Goal: Transaction & Acquisition: Download file/media

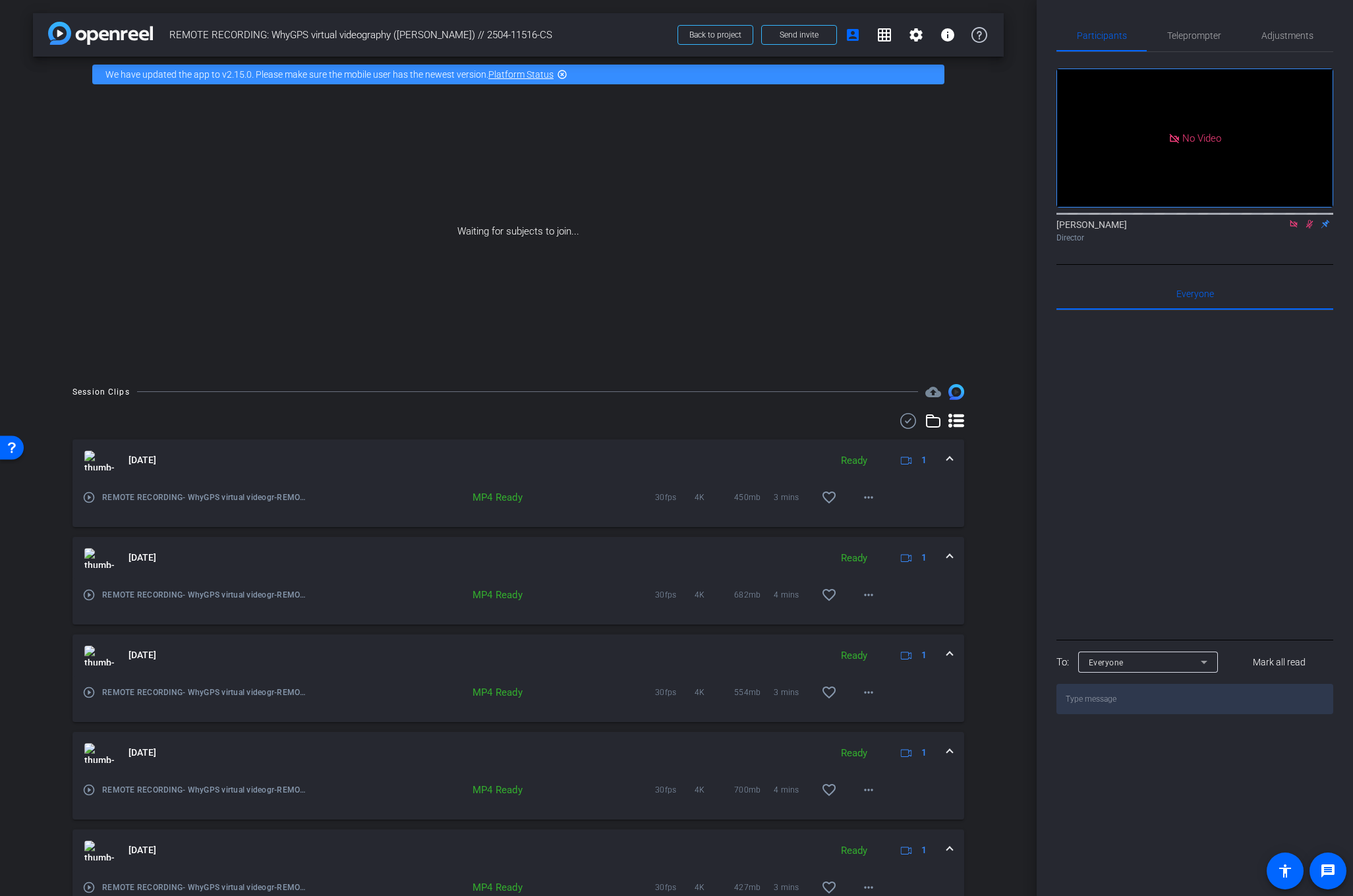
scroll to position [458, 0]
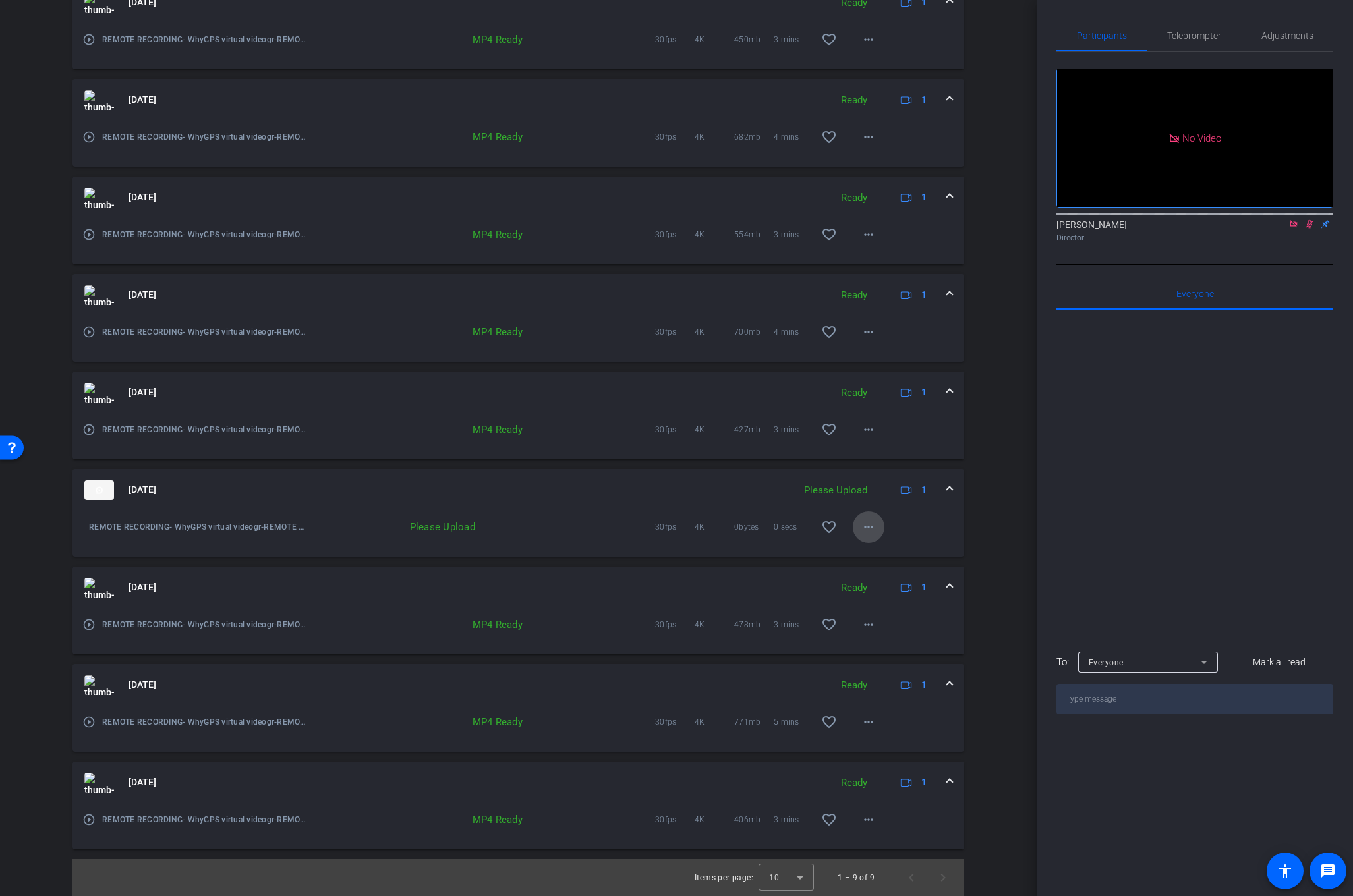
click at [864, 526] on mat-icon "more_horiz" at bounding box center [868, 527] width 16 height 16
click at [875, 559] on span "Upload" at bounding box center [889, 554] width 53 height 16
click at [1335, 23] on span "×" at bounding box center [1335, 23] width 8 height 16
click at [945, 778] on div "[DATE] Ready 1" at bounding box center [515, 783] width 863 height 20
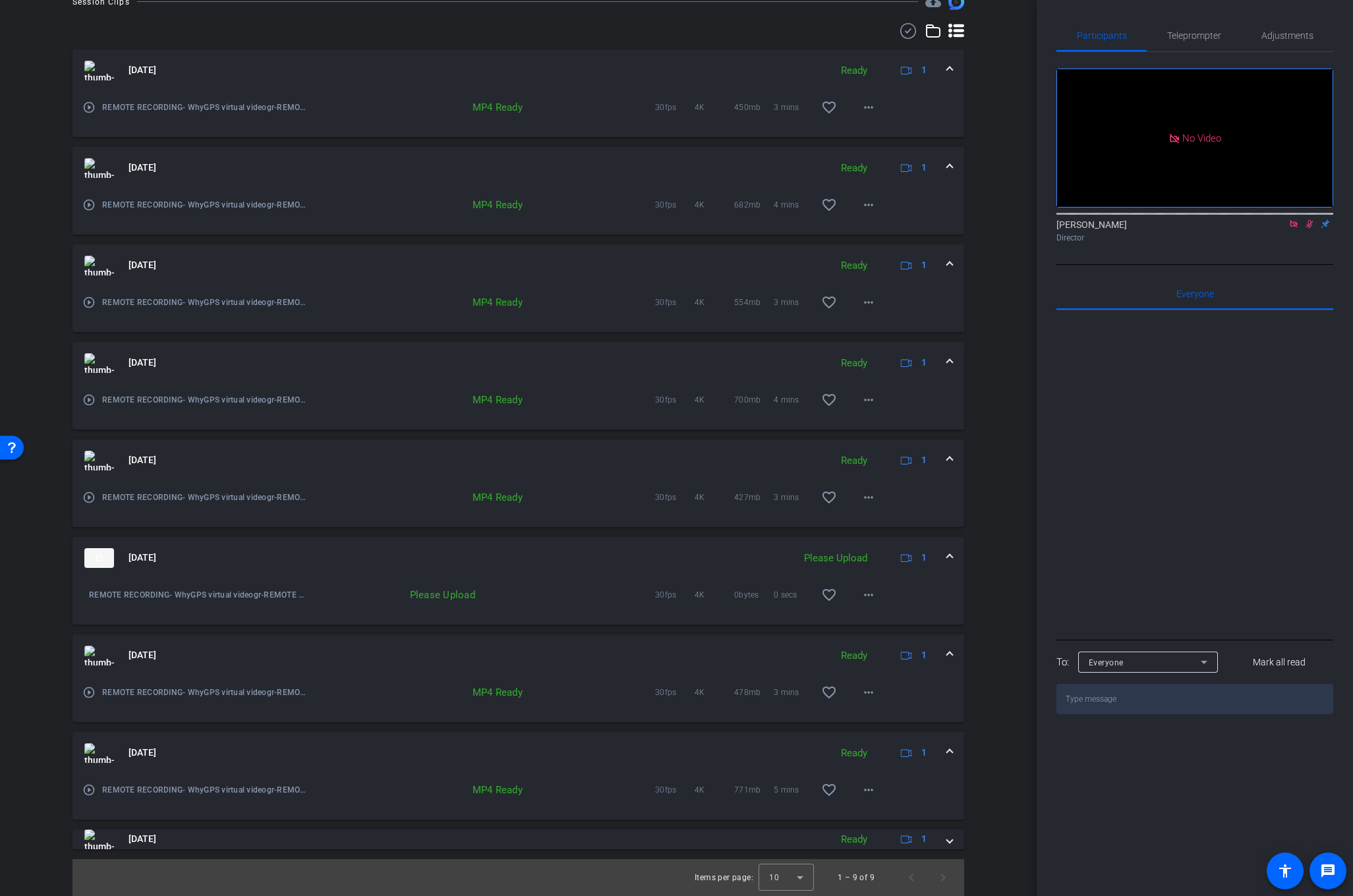
click at [949, 751] on span at bounding box center [950, 752] width 5 height 14
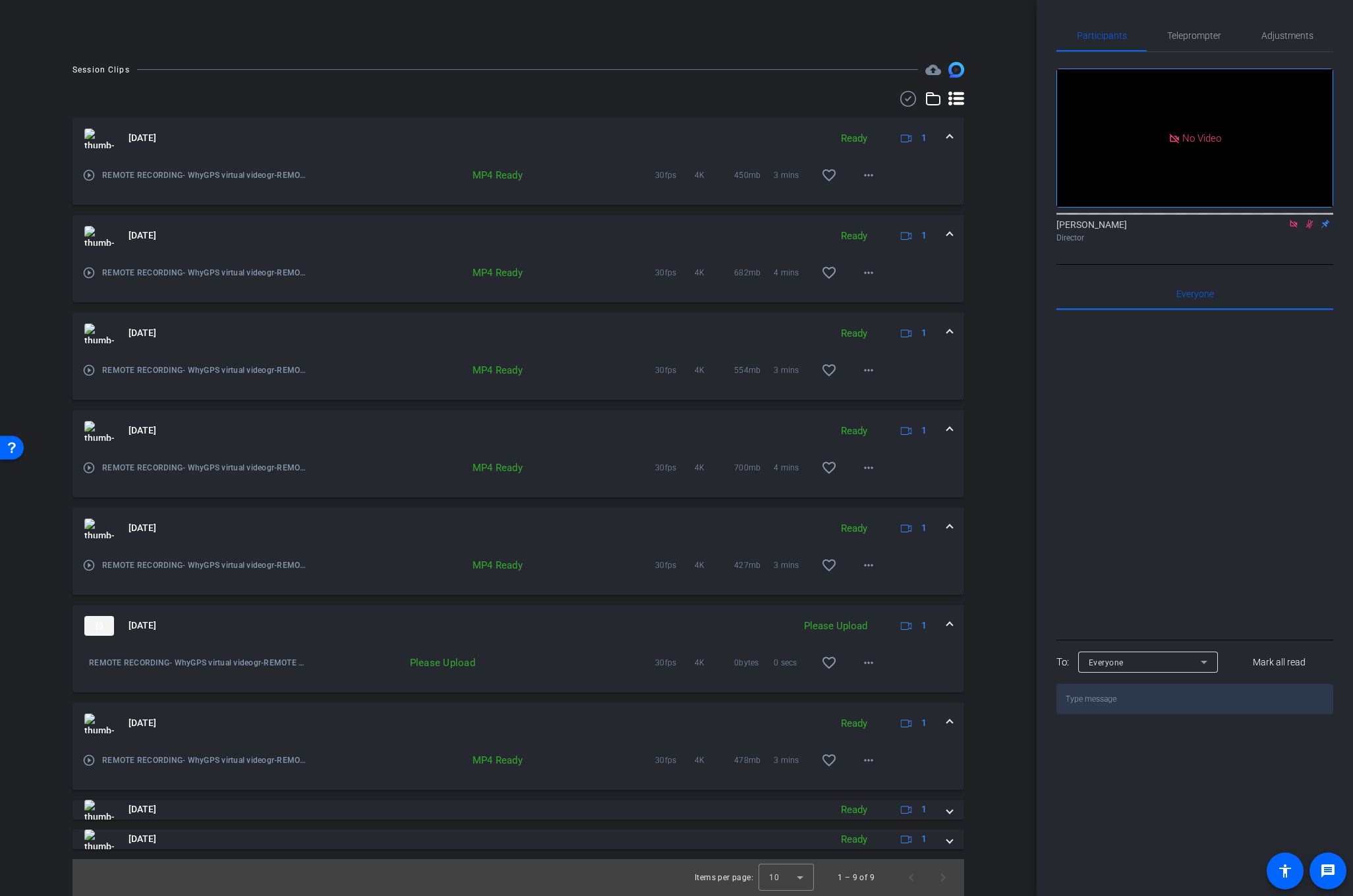
click at [952, 725] on mat-expansion-panel-header "[DATE] Ready 1" at bounding box center [519, 723] width 892 height 42
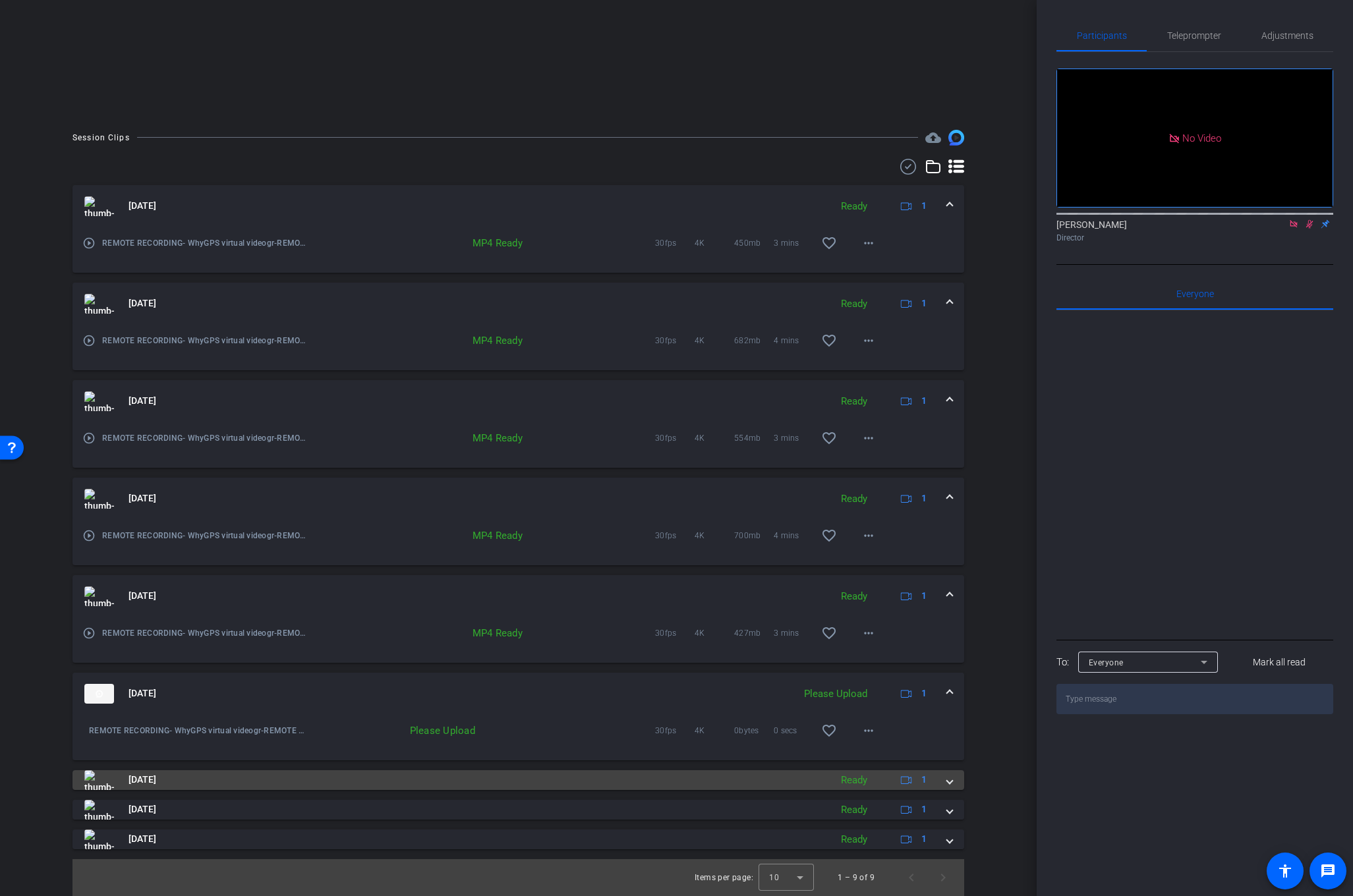
scroll to position [255, 0]
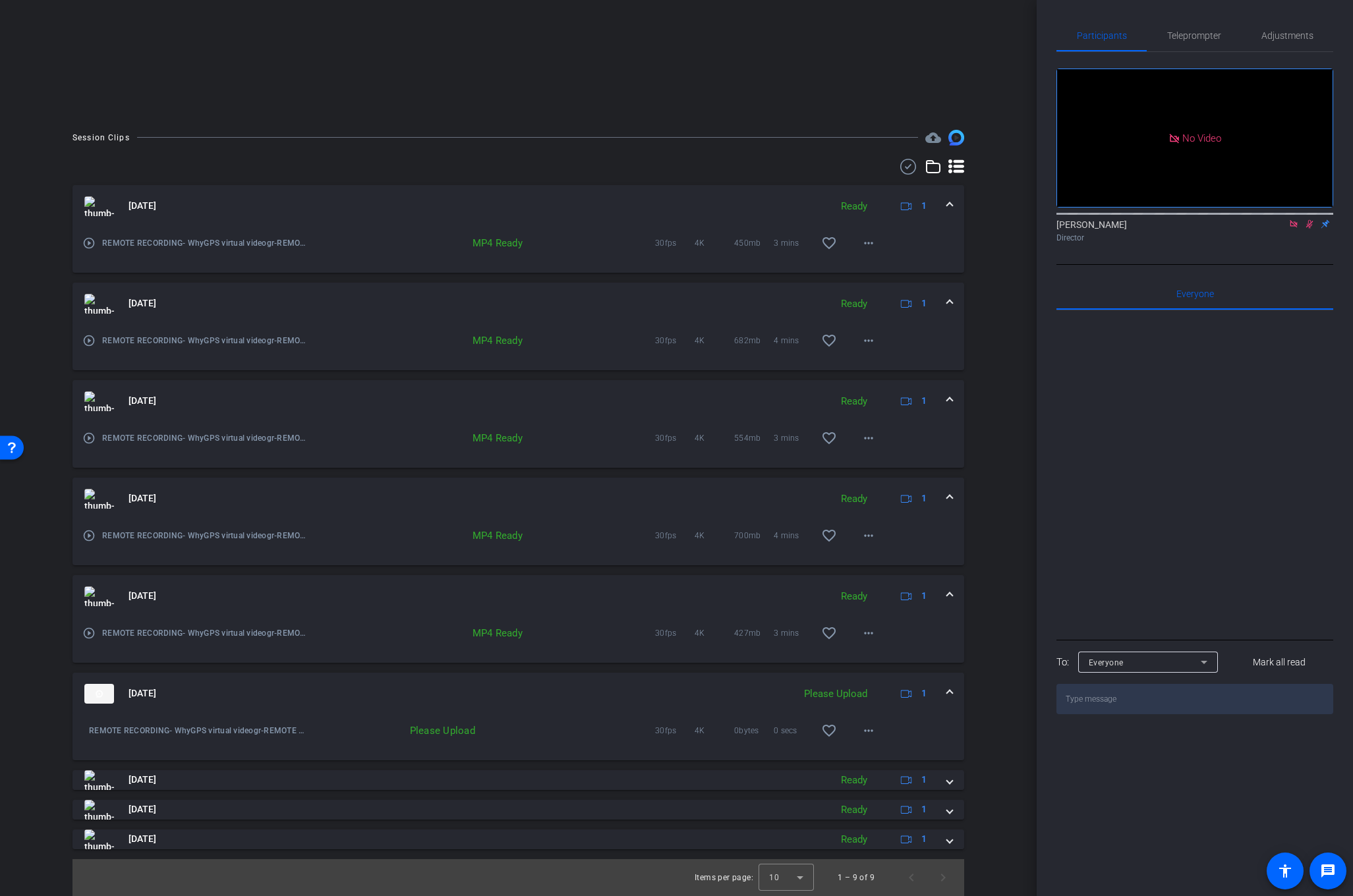
click at [948, 699] on span at bounding box center [950, 693] width 5 height 14
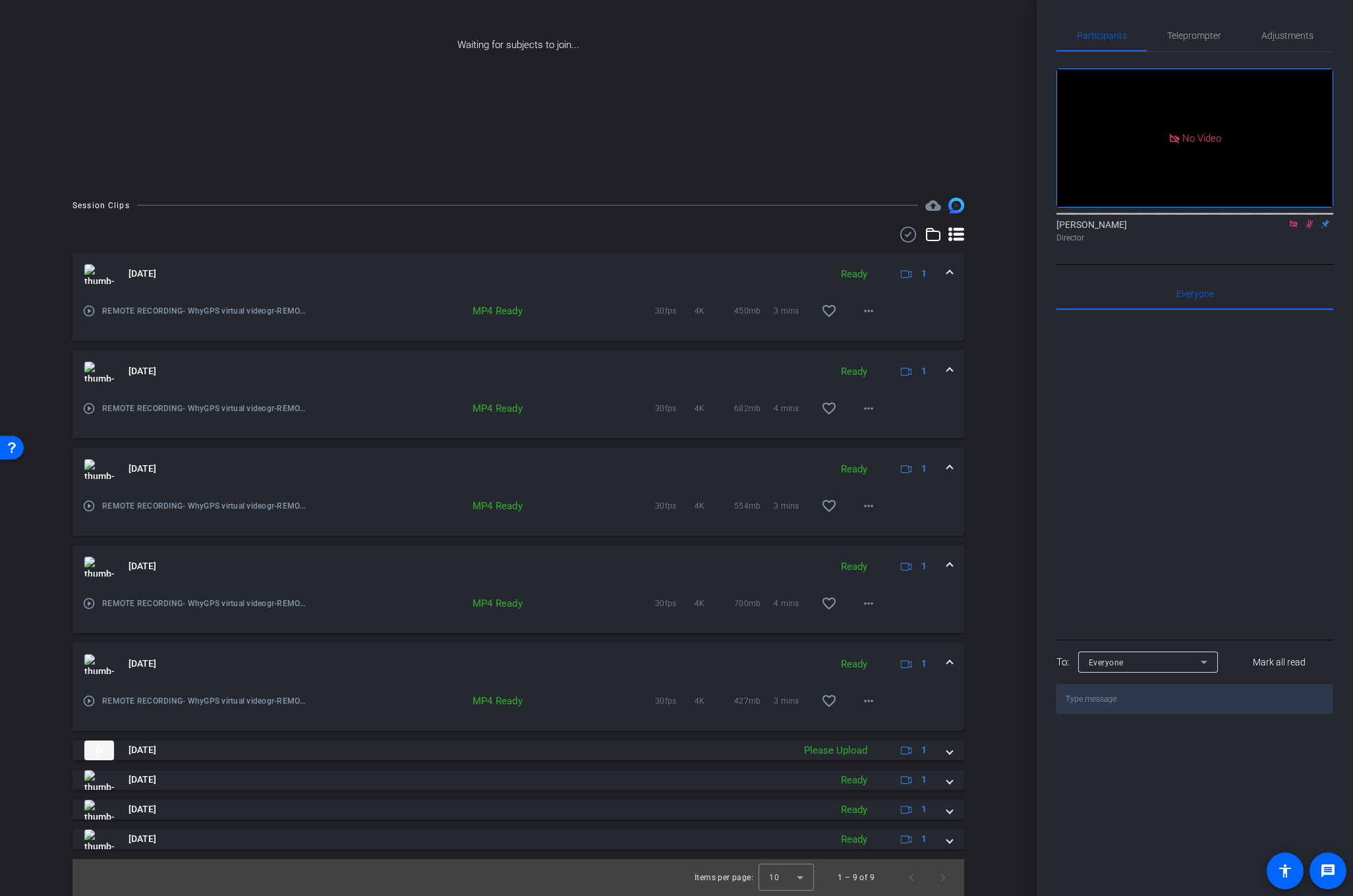
click at [950, 661] on span at bounding box center [950, 664] width 5 height 14
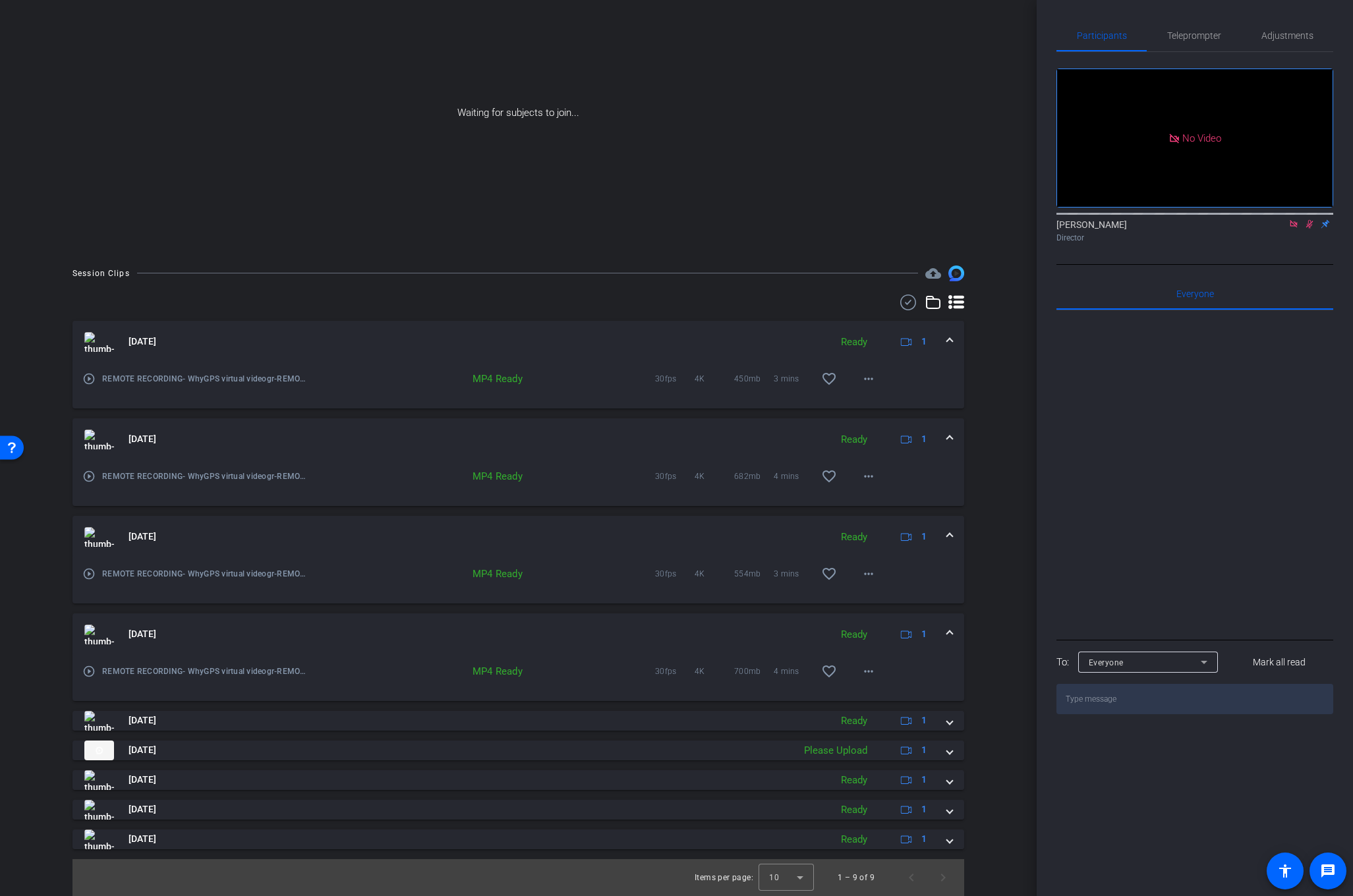
click at [950, 629] on span at bounding box center [950, 634] width 5 height 14
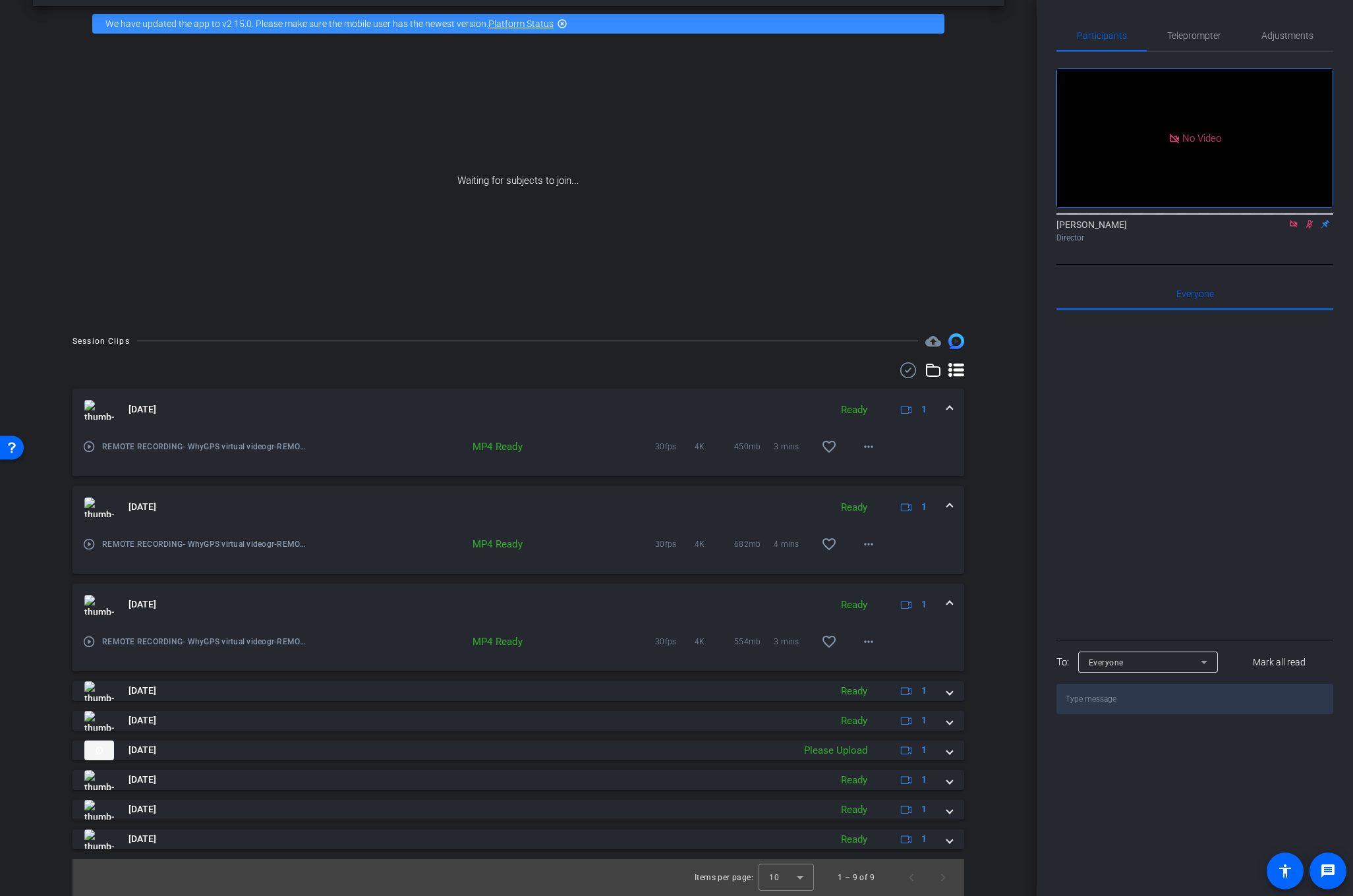
scroll to position [51, 0]
click at [948, 600] on span at bounding box center [950, 605] width 5 height 14
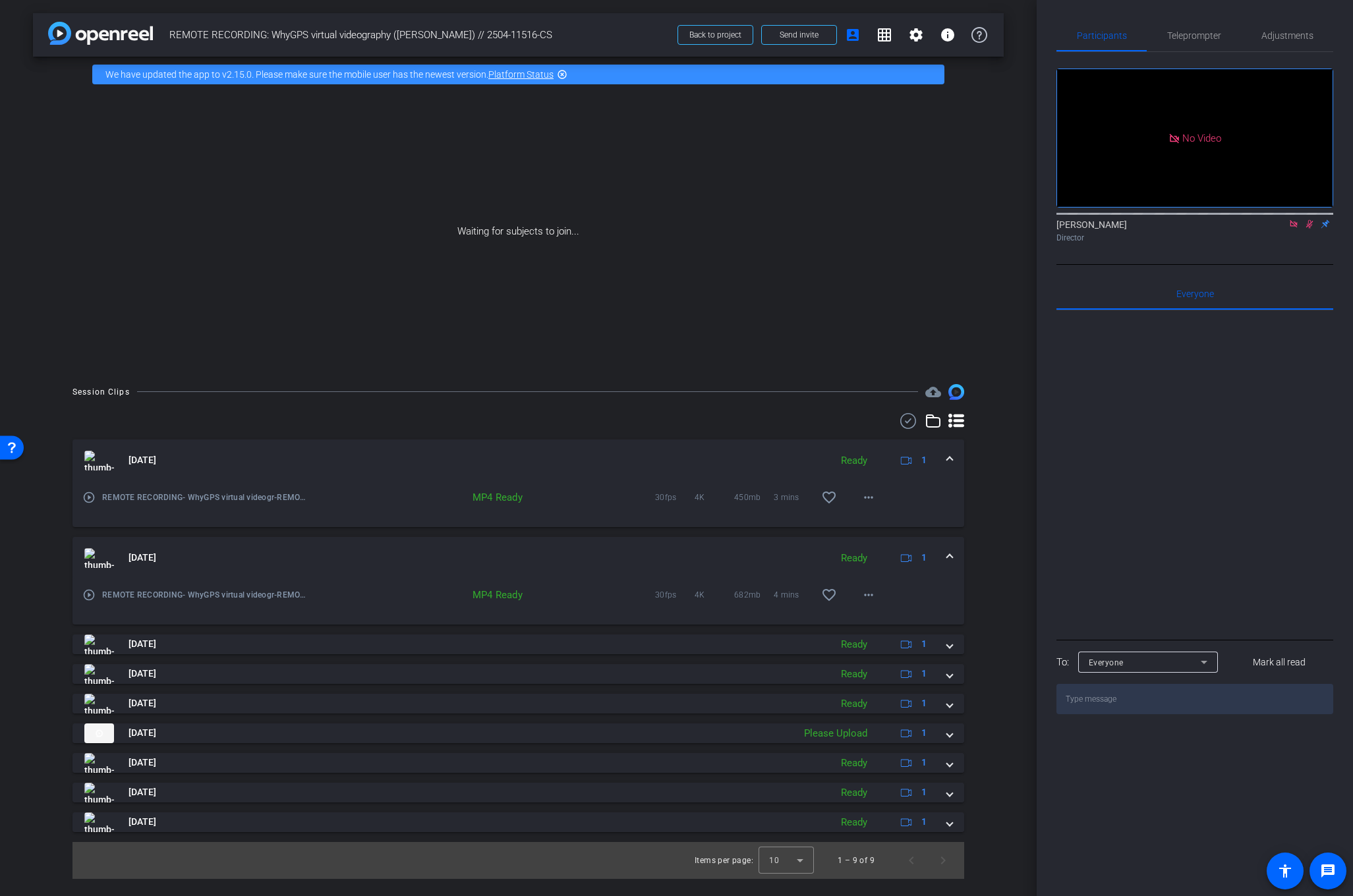
scroll to position [0, 0]
click at [948, 551] on span at bounding box center [950, 558] width 5 height 14
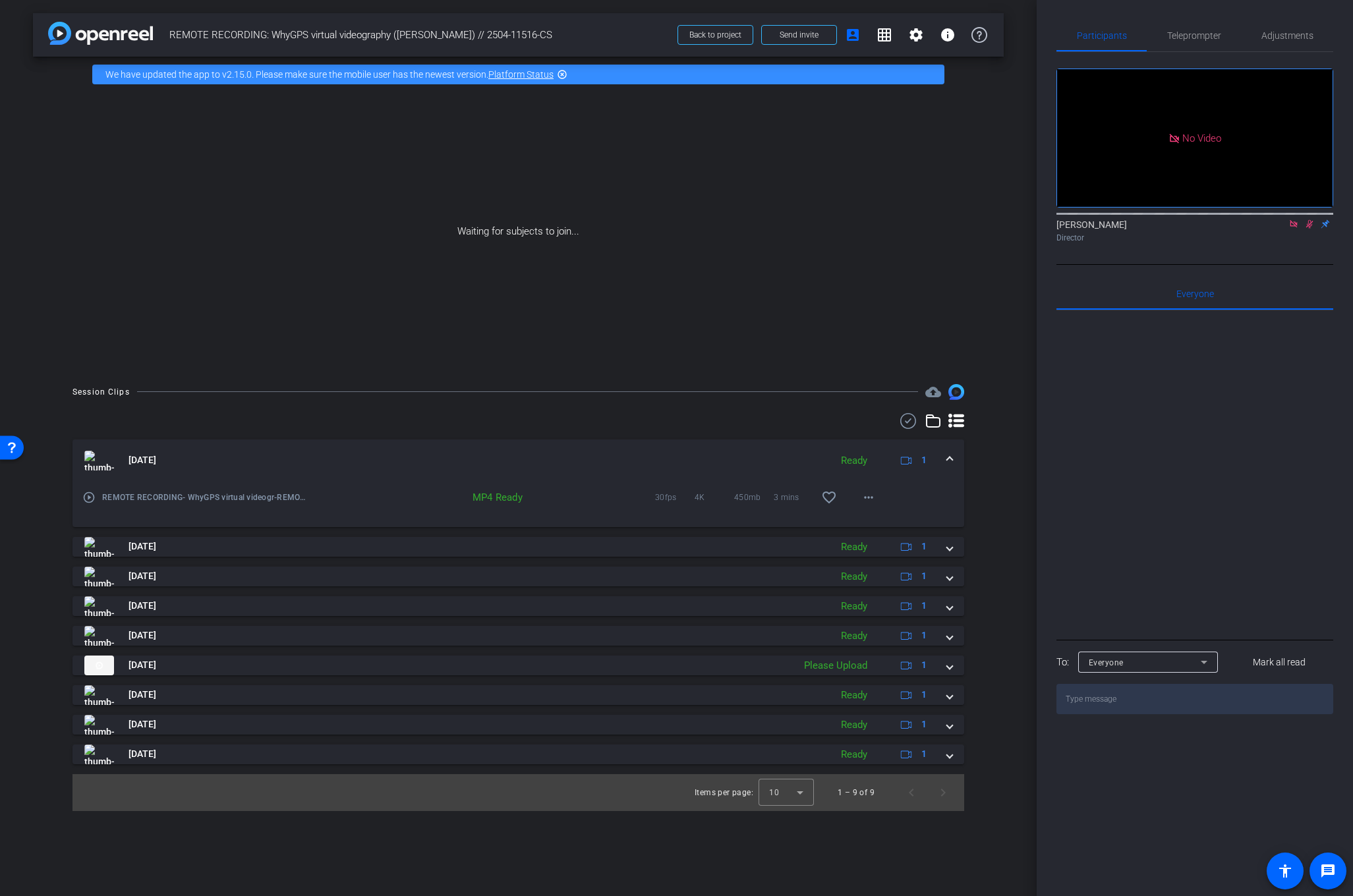
click at [948, 458] on span at bounding box center [950, 460] width 5 height 14
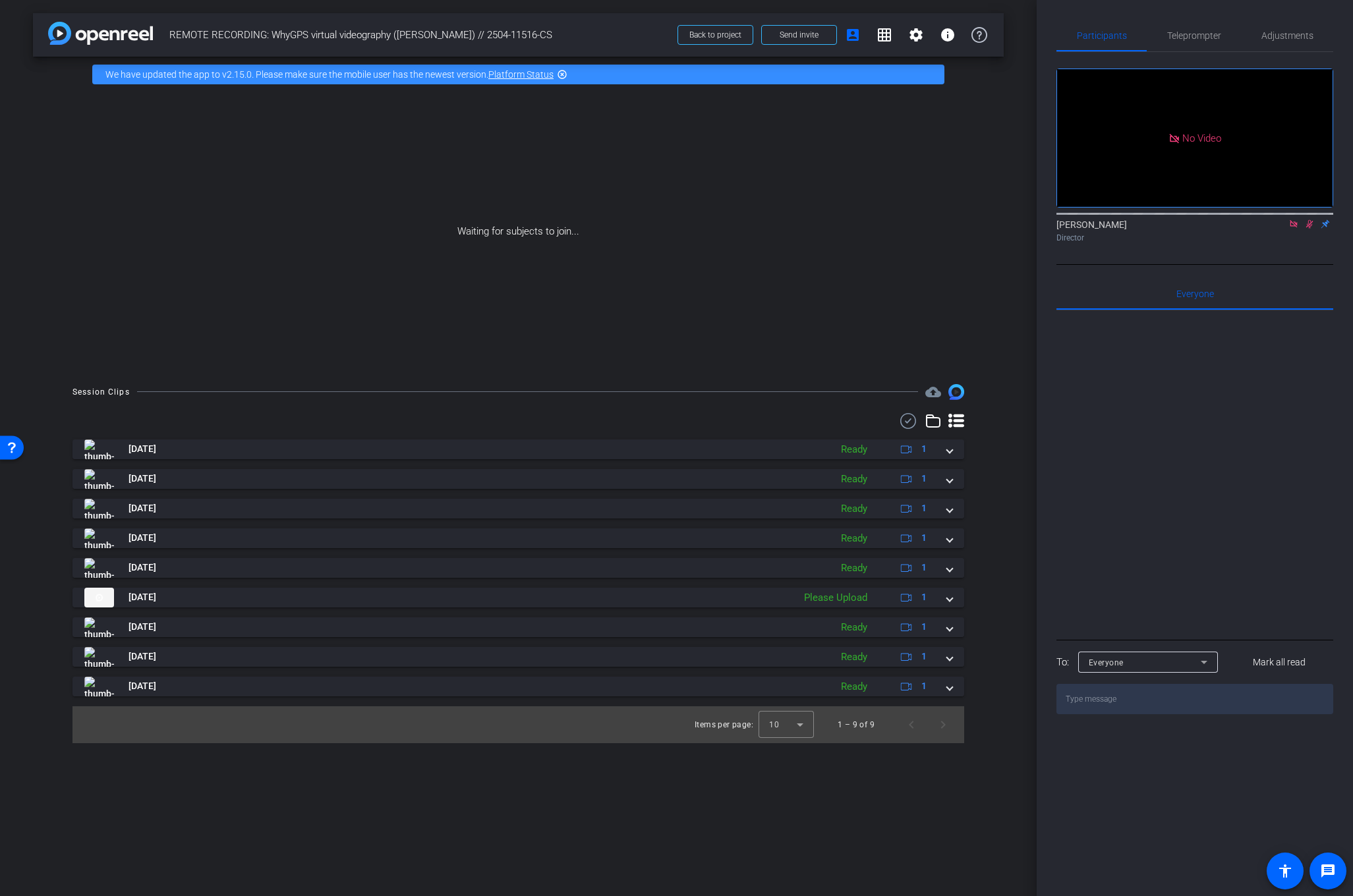
click at [398, 32] on span "REMOTE RECORDING: WhyGPS virtual videography ([PERSON_NAME]) // 2504-11516-CS" at bounding box center [419, 35] width 500 height 27
drag, startPoint x: 397, startPoint y: 33, endPoint x: 459, endPoint y: 35, distance: 62.0
click at [459, 35] on span "REMOTE RECORDING: WhyGPS virtual videography ([PERSON_NAME]) // 2504-11516-CS" at bounding box center [419, 35] width 500 height 27
copy span "[PERSON_NAME]"
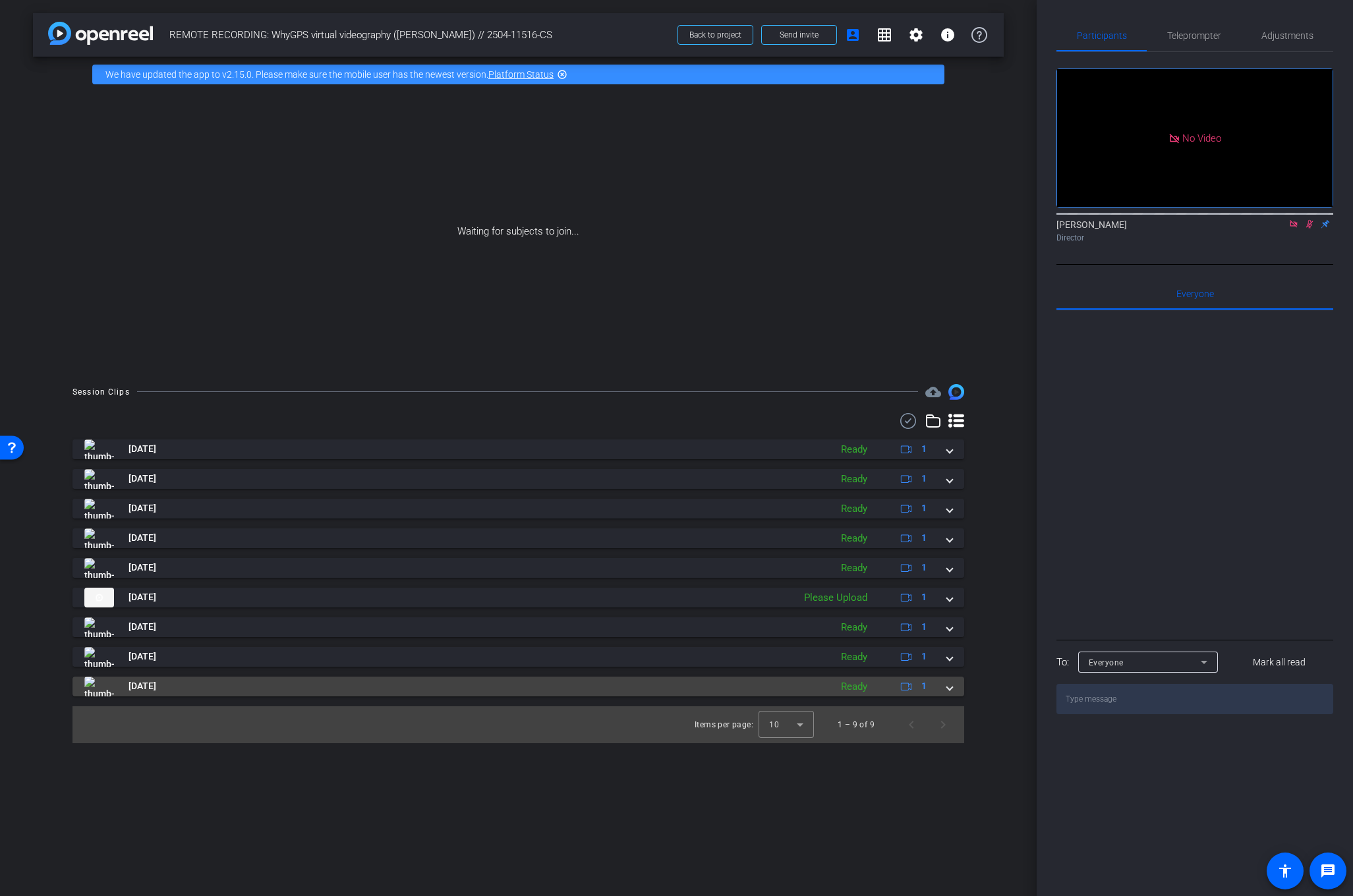
click at [937, 689] on div "[DATE] Ready 1" at bounding box center [515, 686] width 863 height 20
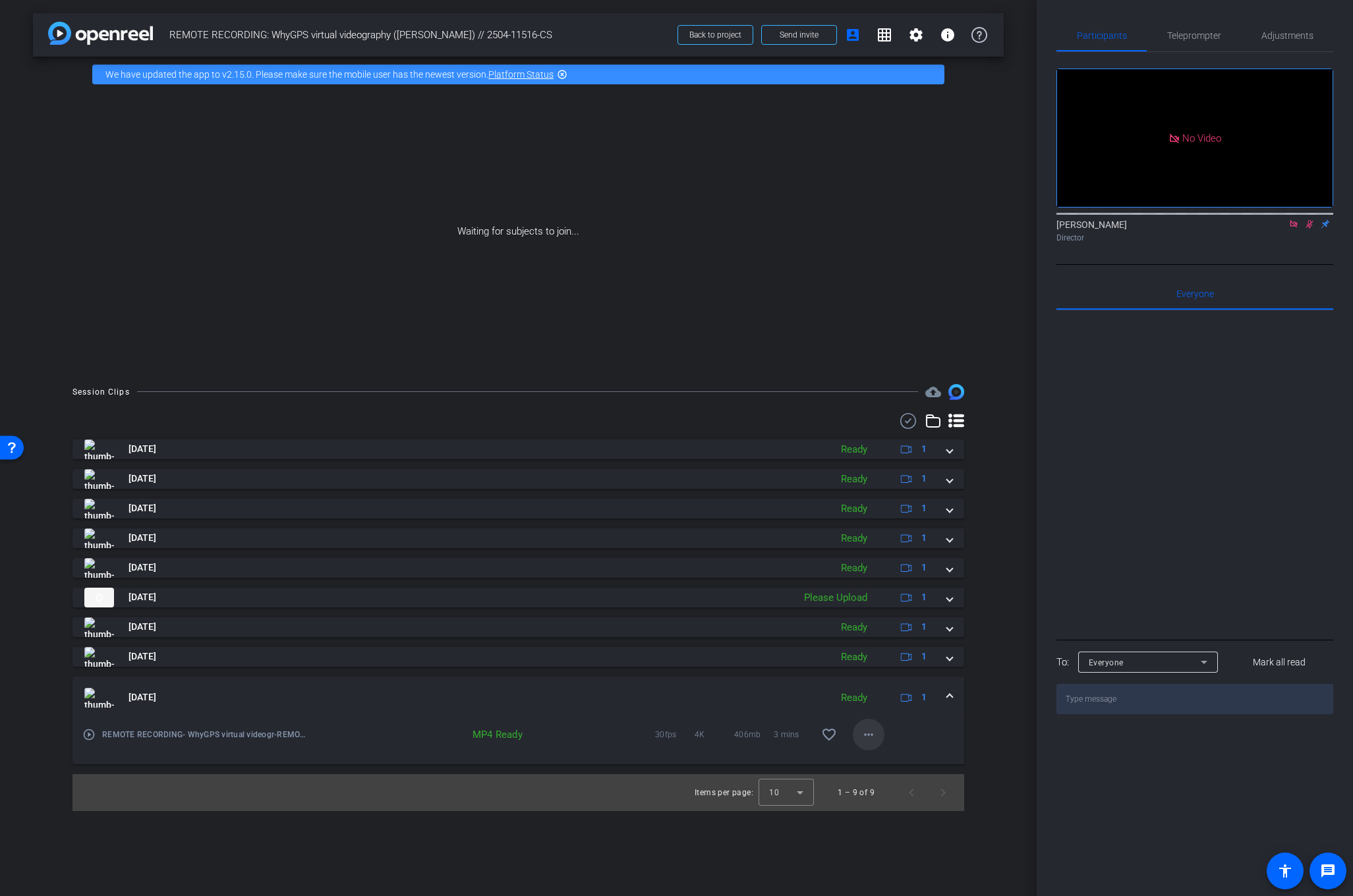
click at [859, 725] on span at bounding box center [869, 735] width 32 height 32
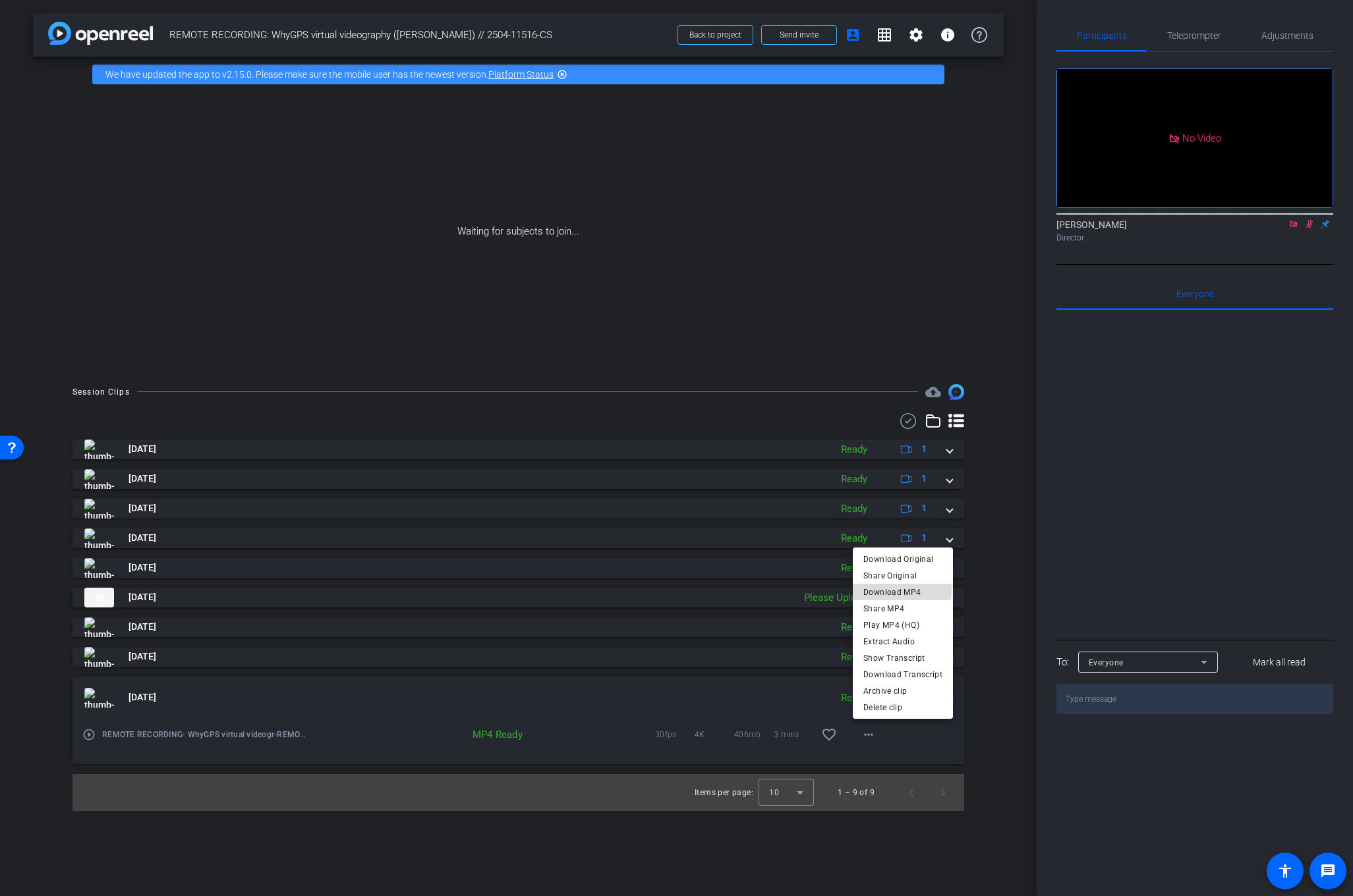
click at [899, 590] on span "Download MP4" at bounding box center [903, 591] width 79 height 16
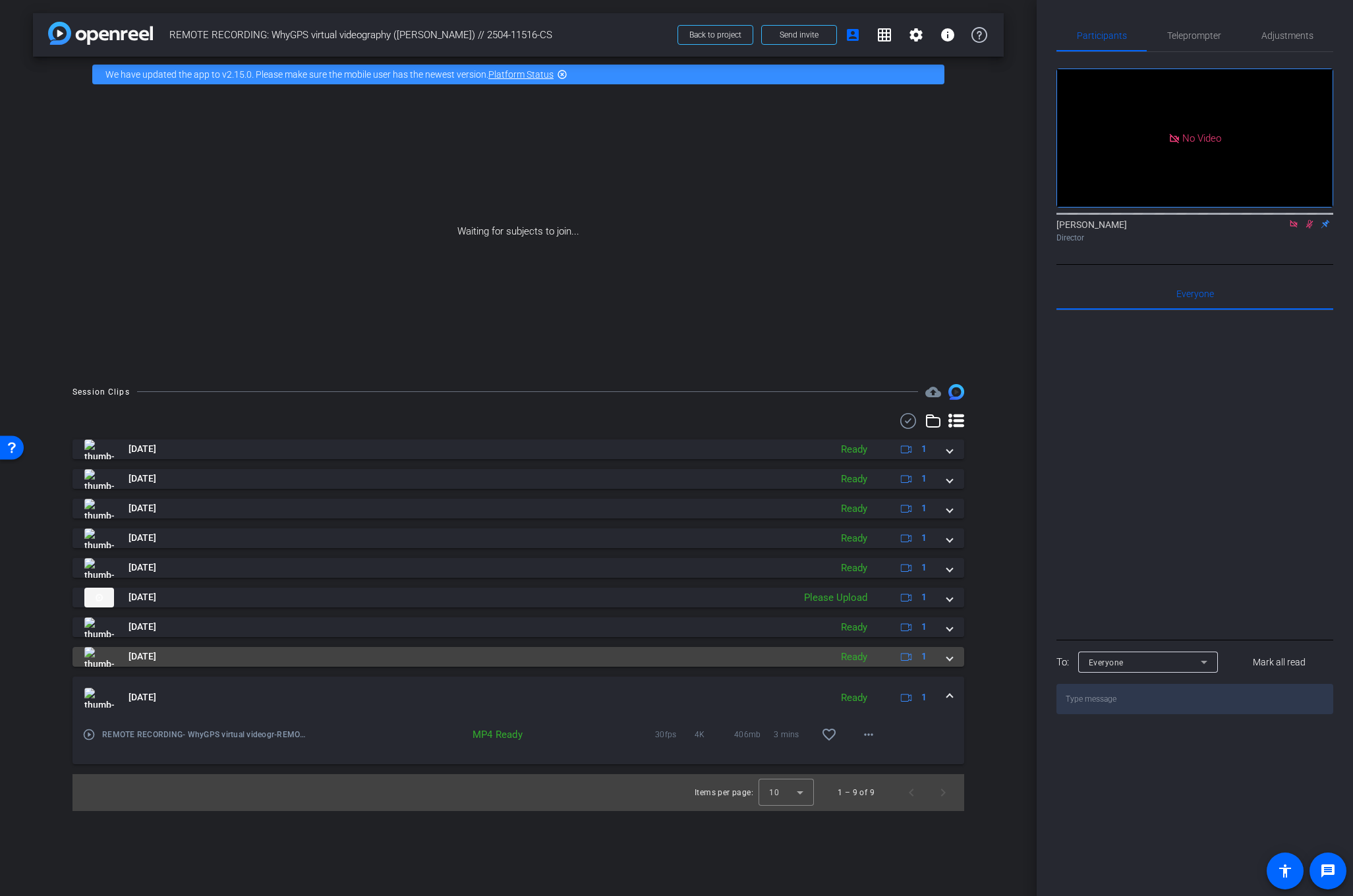
click at [951, 661] on span at bounding box center [950, 656] width 5 height 14
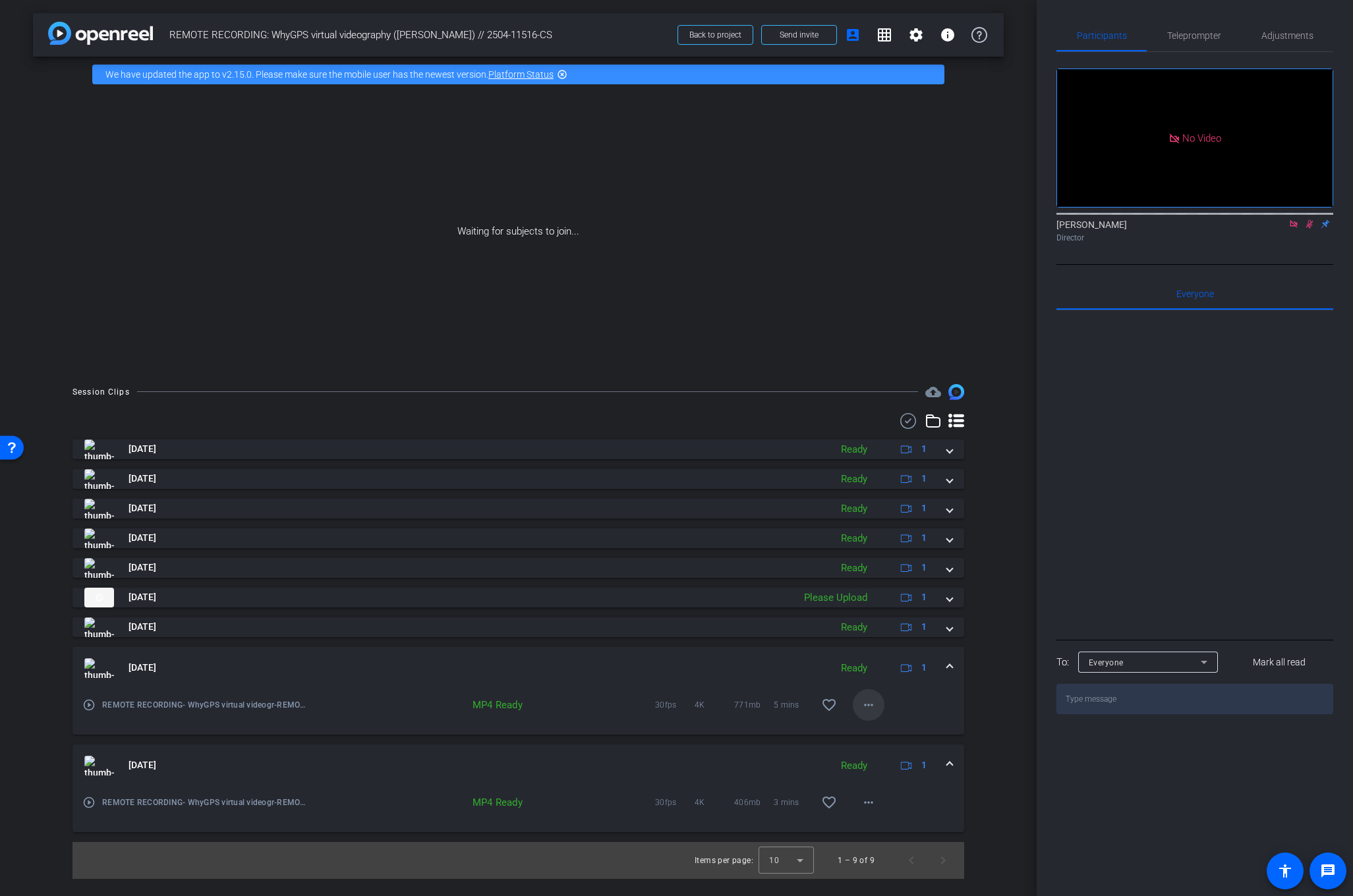
click at [873, 696] on span at bounding box center [869, 705] width 32 height 32
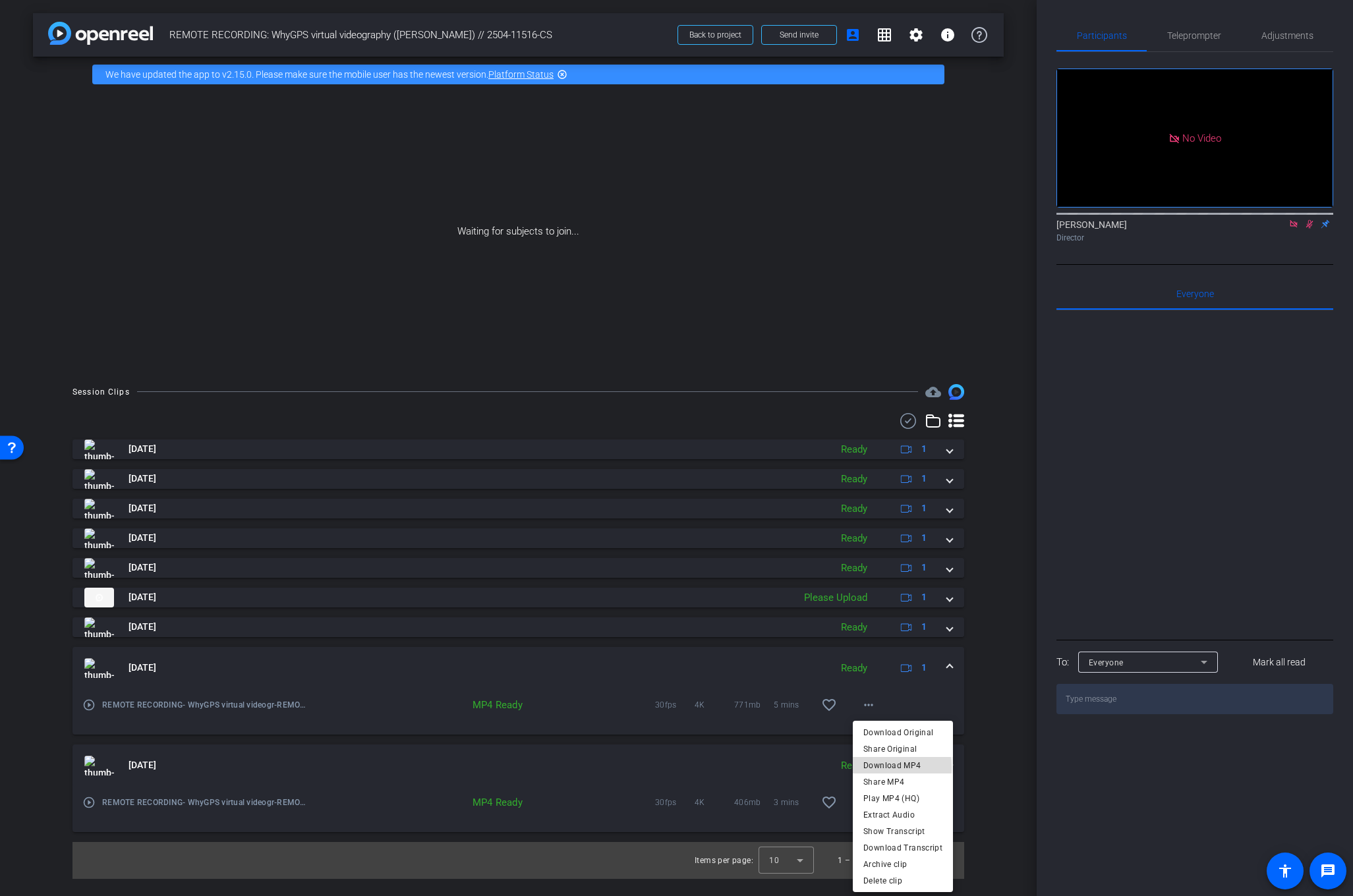
click at [871, 767] on span "Download MP4" at bounding box center [903, 765] width 79 height 16
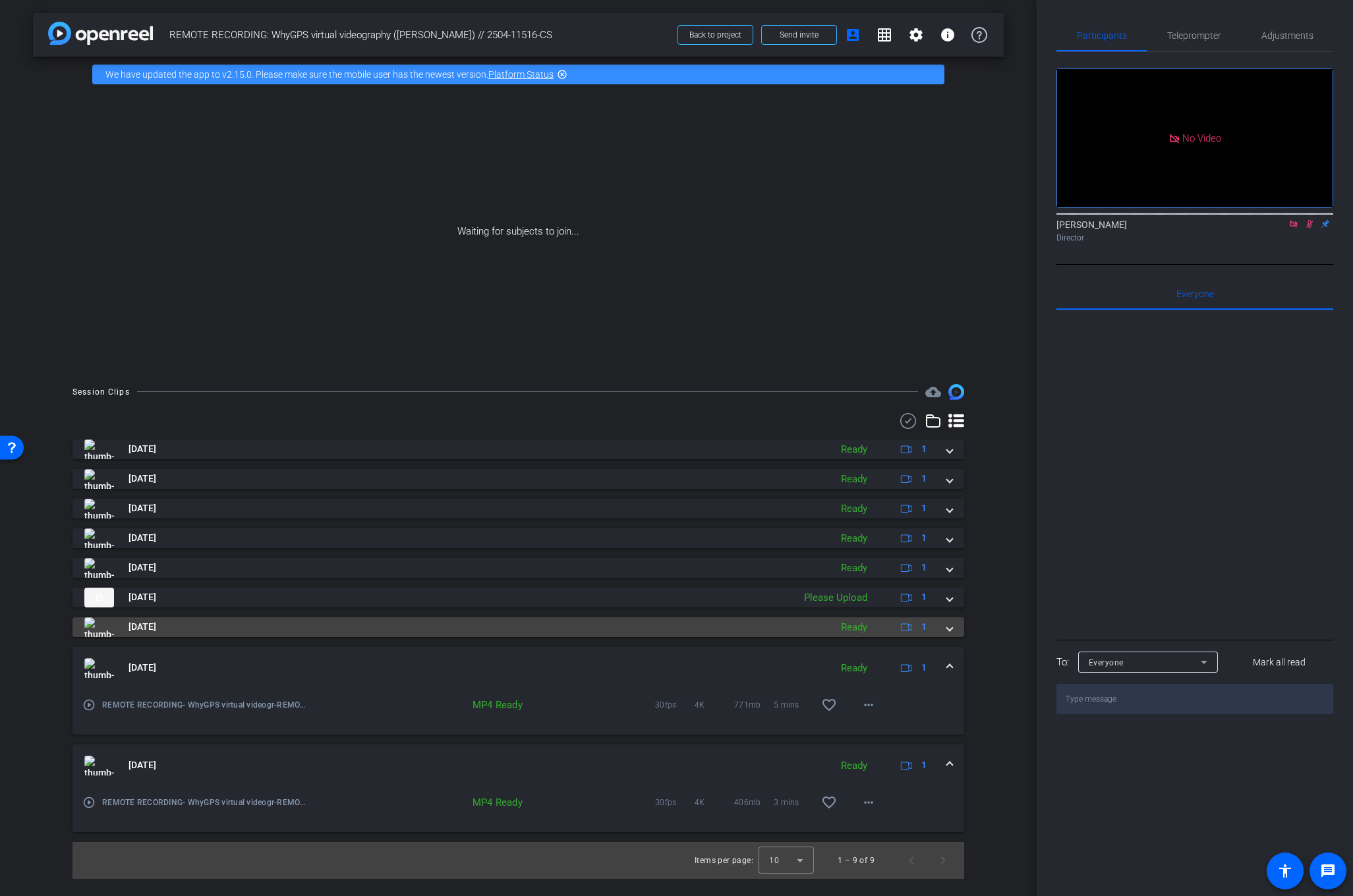
click at [949, 623] on span at bounding box center [950, 626] width 5 height 14
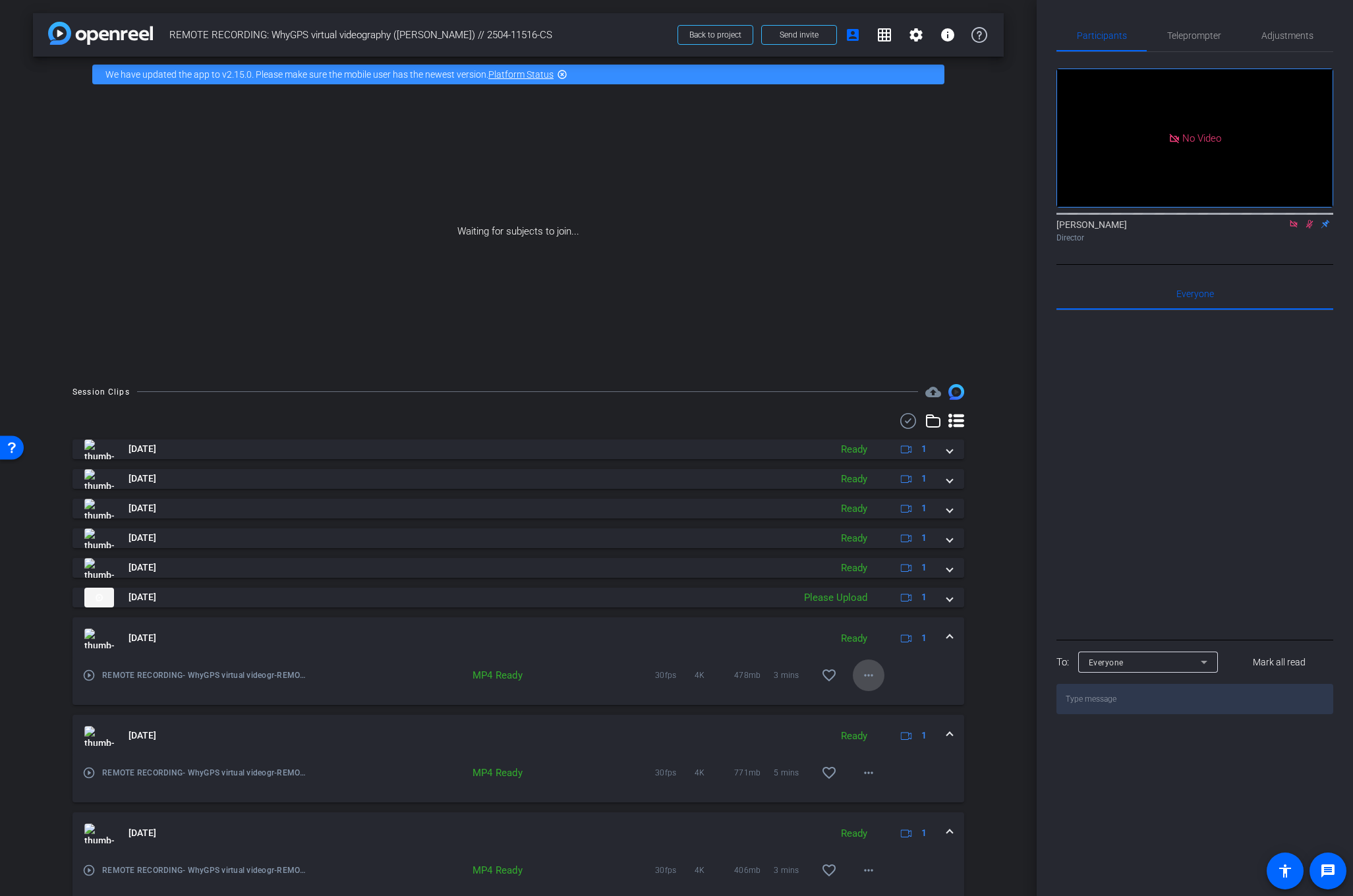
click at [867, 669] on mat-icon "more_horiz" at bounding box center [868, 675] width 16 height 16
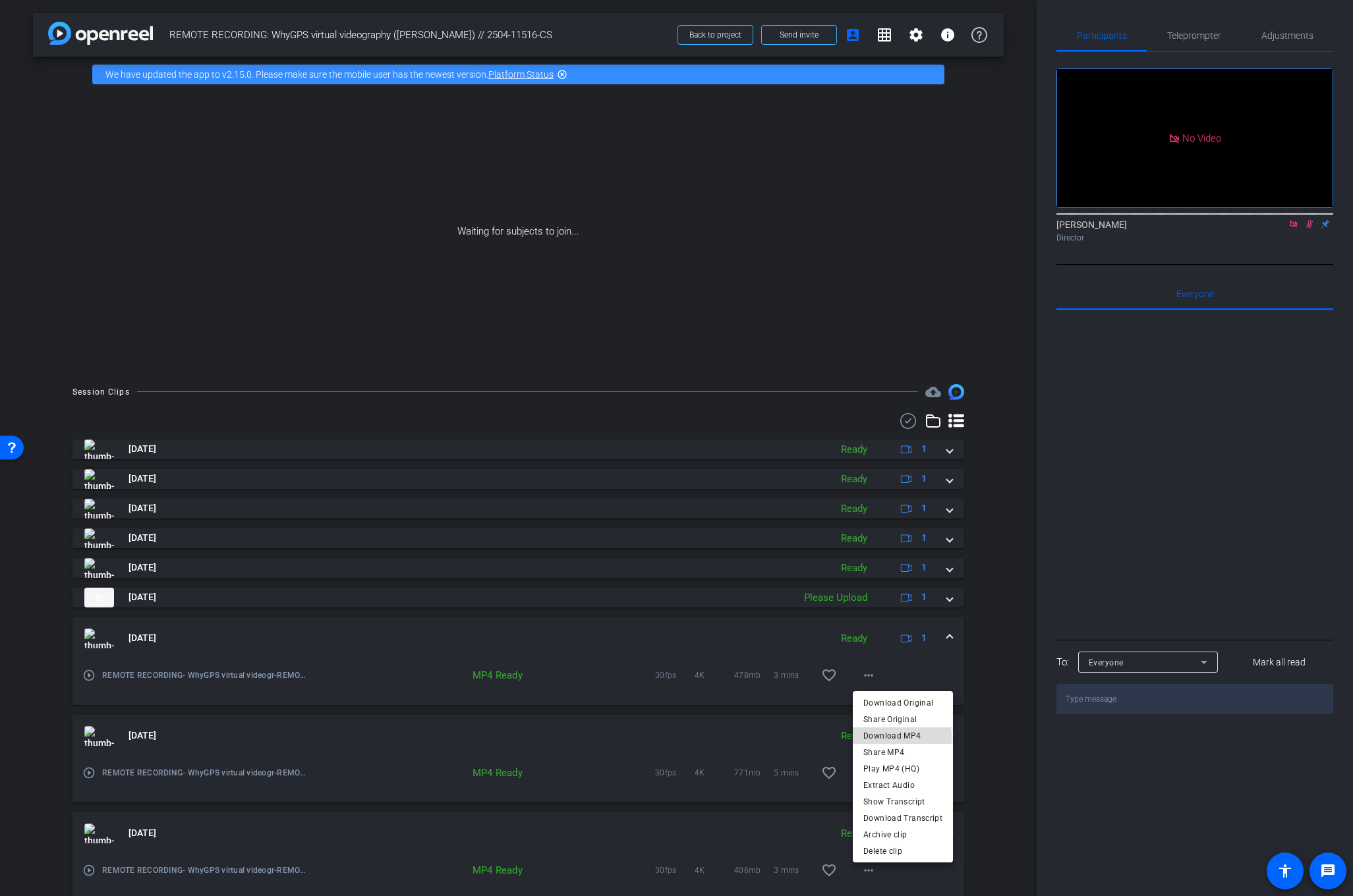
click at [892, 737] on span "Download MP4" at bounding box center [903, 735] width 79 height 16
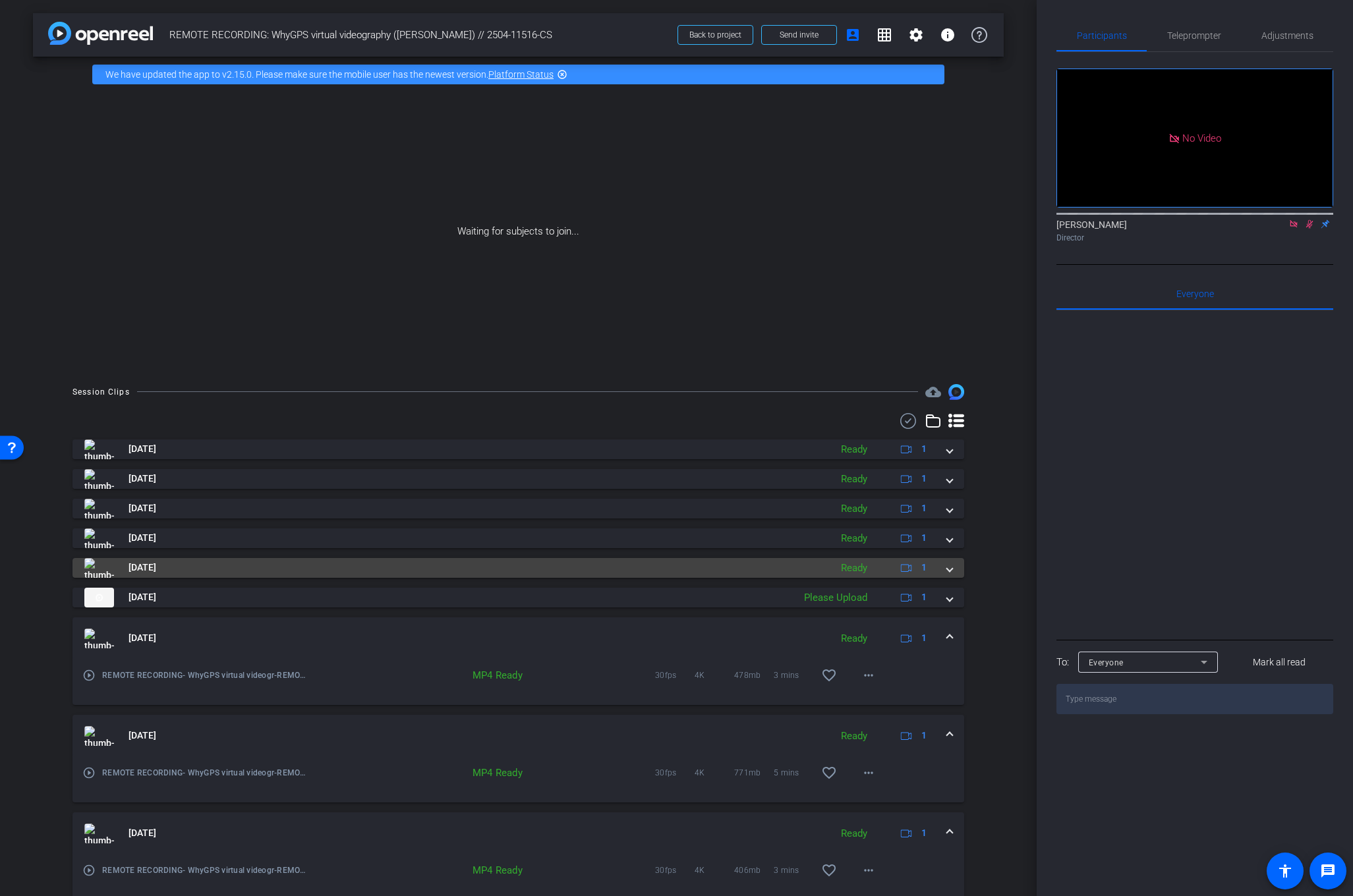
click at [954, 570] on mat-expansion-panel-header "[DATE] Ready 1" at bounding box center [519, 568] width 892 height 20
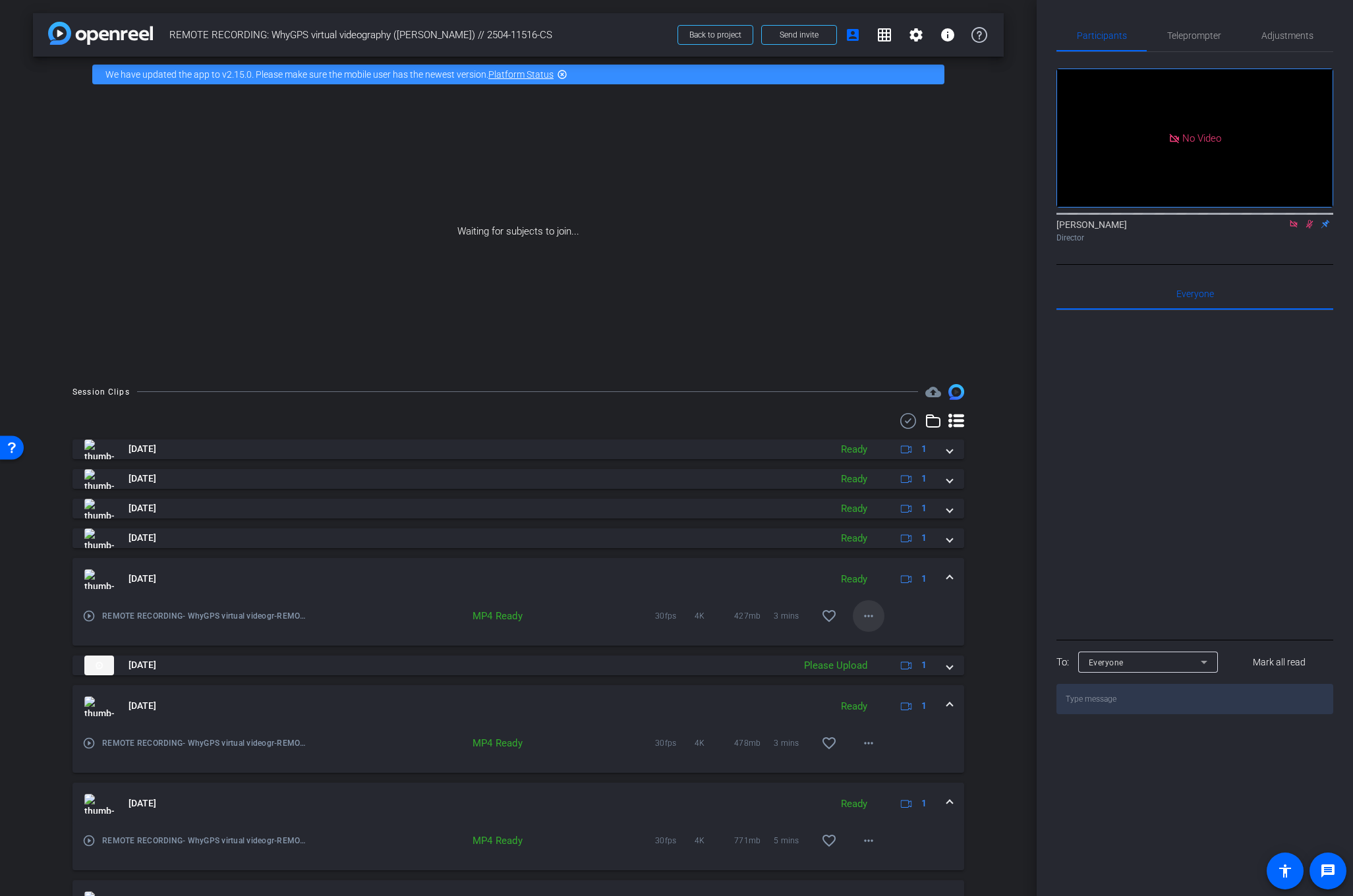
click at [863, 616] on mat-icon "more_horiz" at bounding box center [868, 615] width 16 height 16
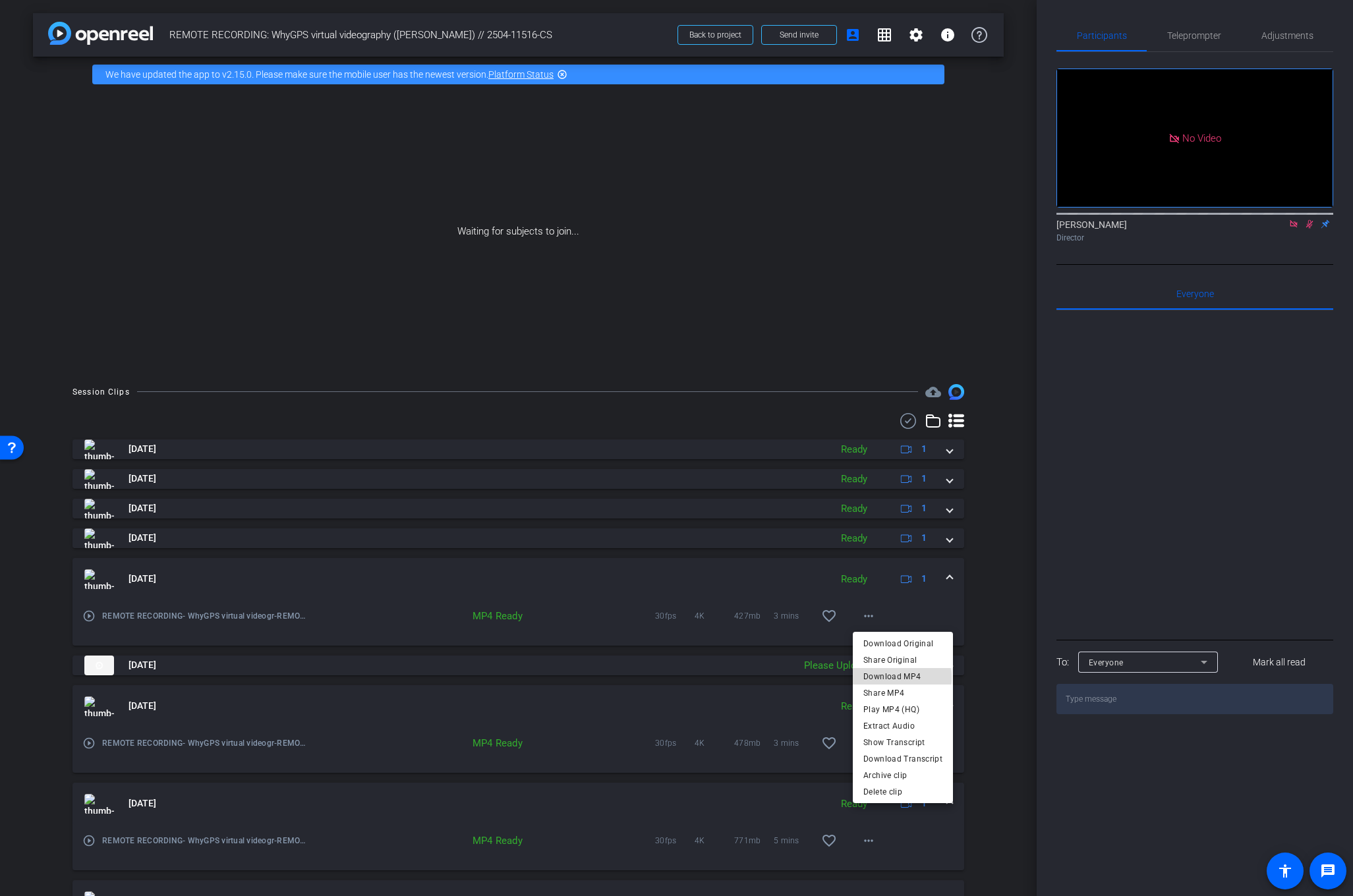
click at [899, 677] on span "Download MP4" at bounding box center [903, 676] width 79 height 16
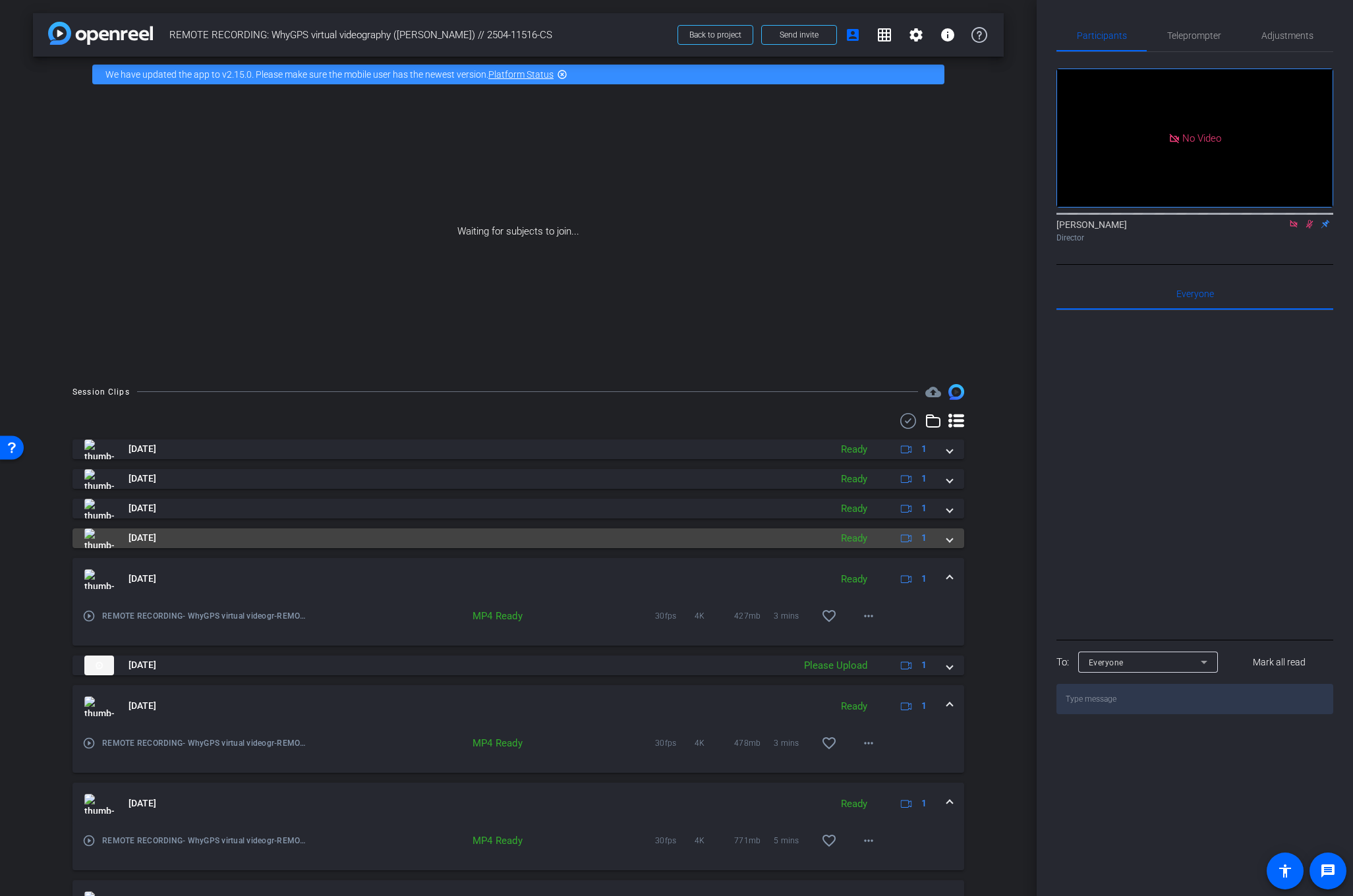
click at [953, 539] on mat-expansion-panel-header "[DATE] Ready 1" at bounding box center [519, 539] width 892 height 20
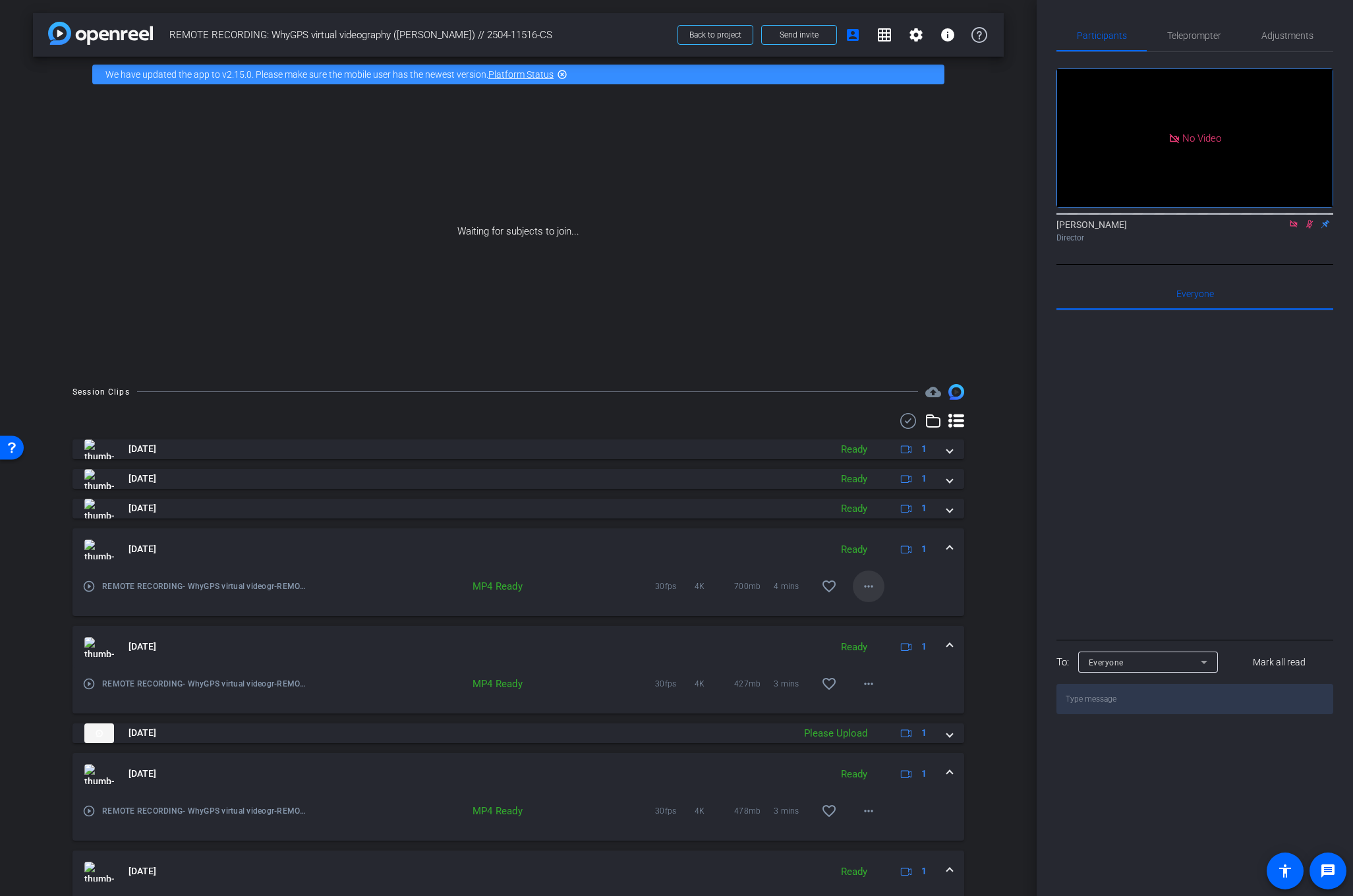
click at [867, 580] on mat-icon "more_horiz" at bounding box center [868, 586] width 16 height 16
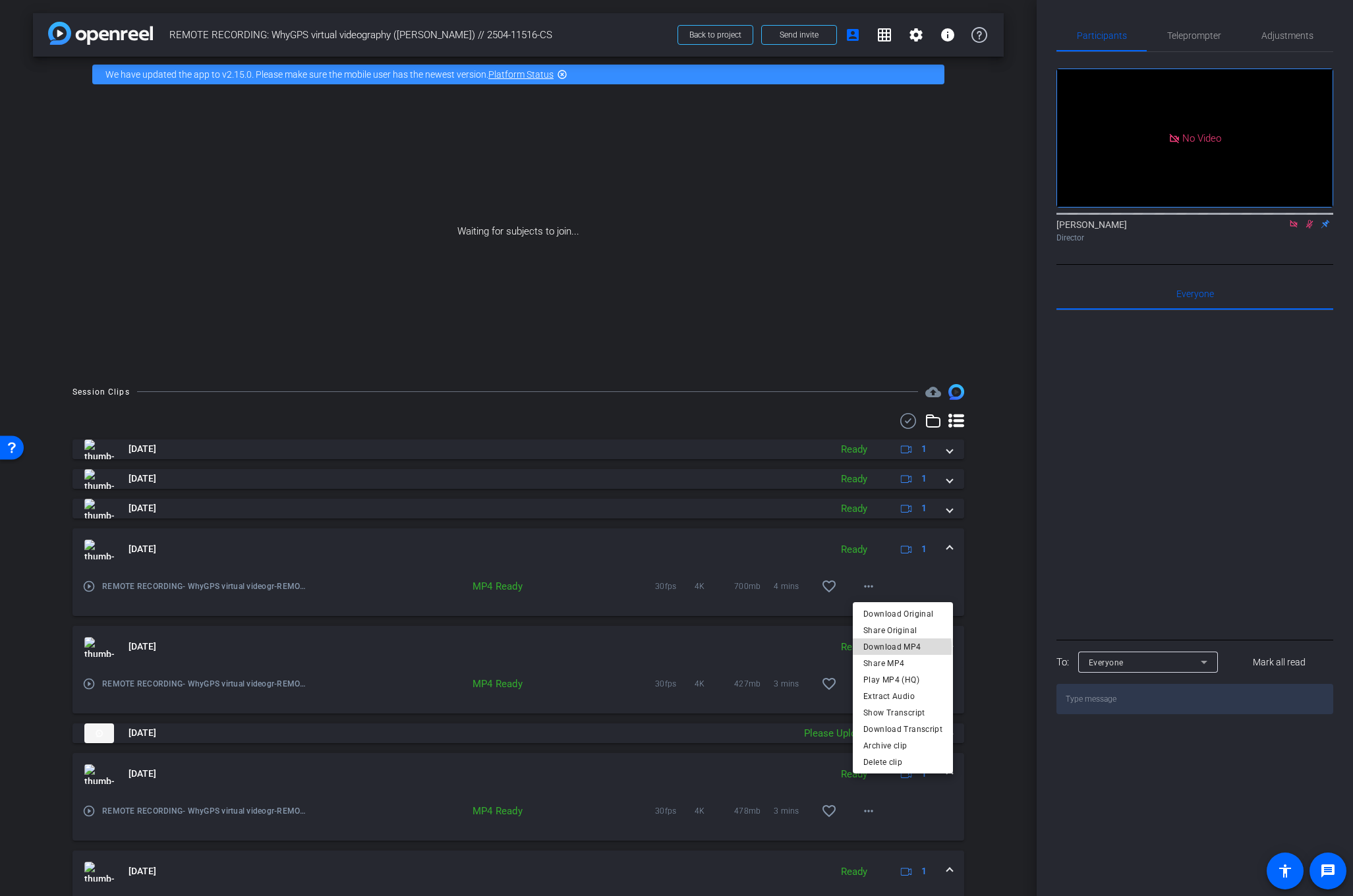
click at [892, 648] on span "Download MP4" at bounding box center [903, 646] width 79 height 16
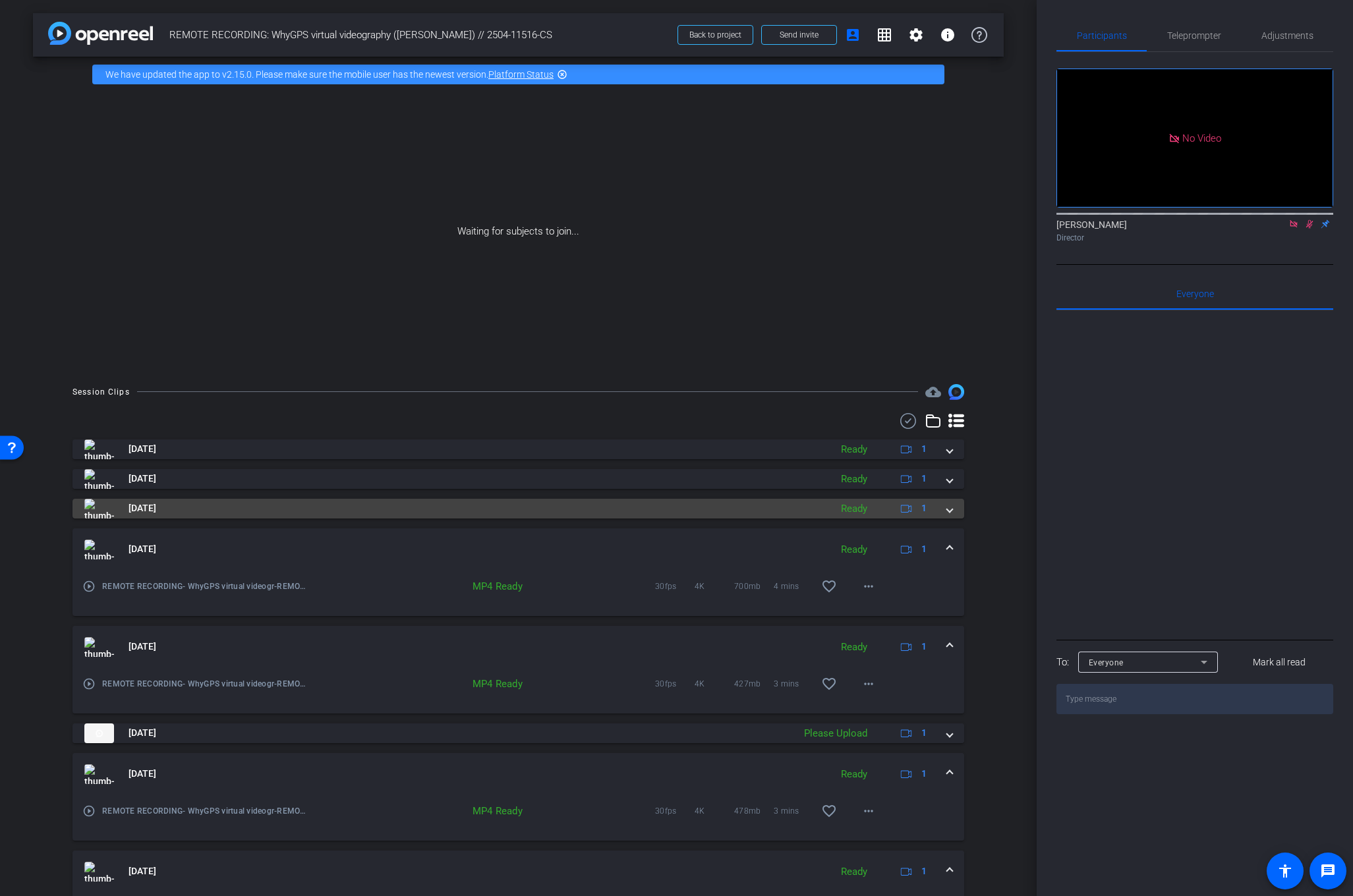
click at [950, 512] on span at bounding box center [950, 508] width 5 height 14
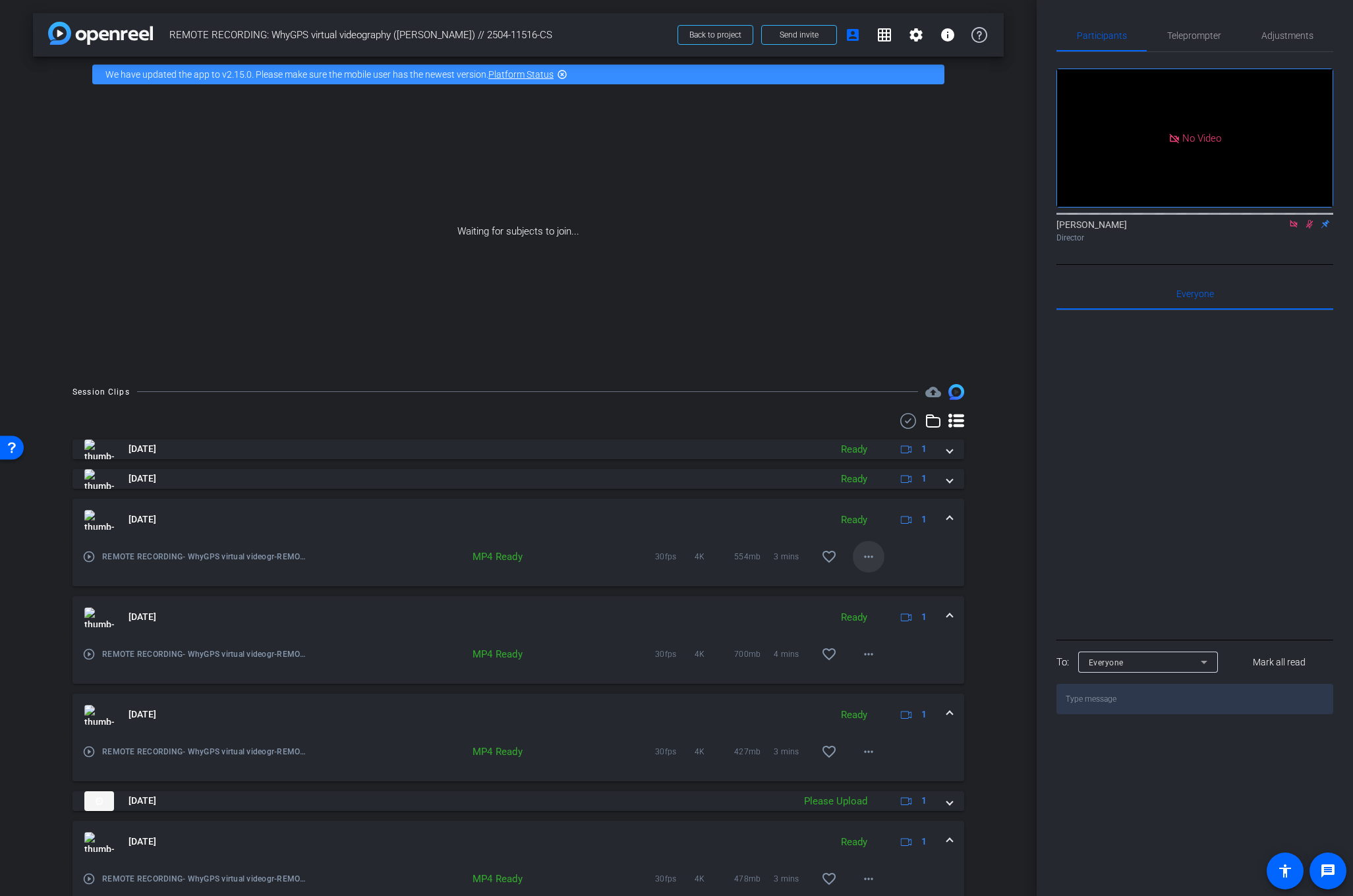
click at [872, 560] on mat-icon "more_horiz" at bounding box center [868, 556] width 16 height 16
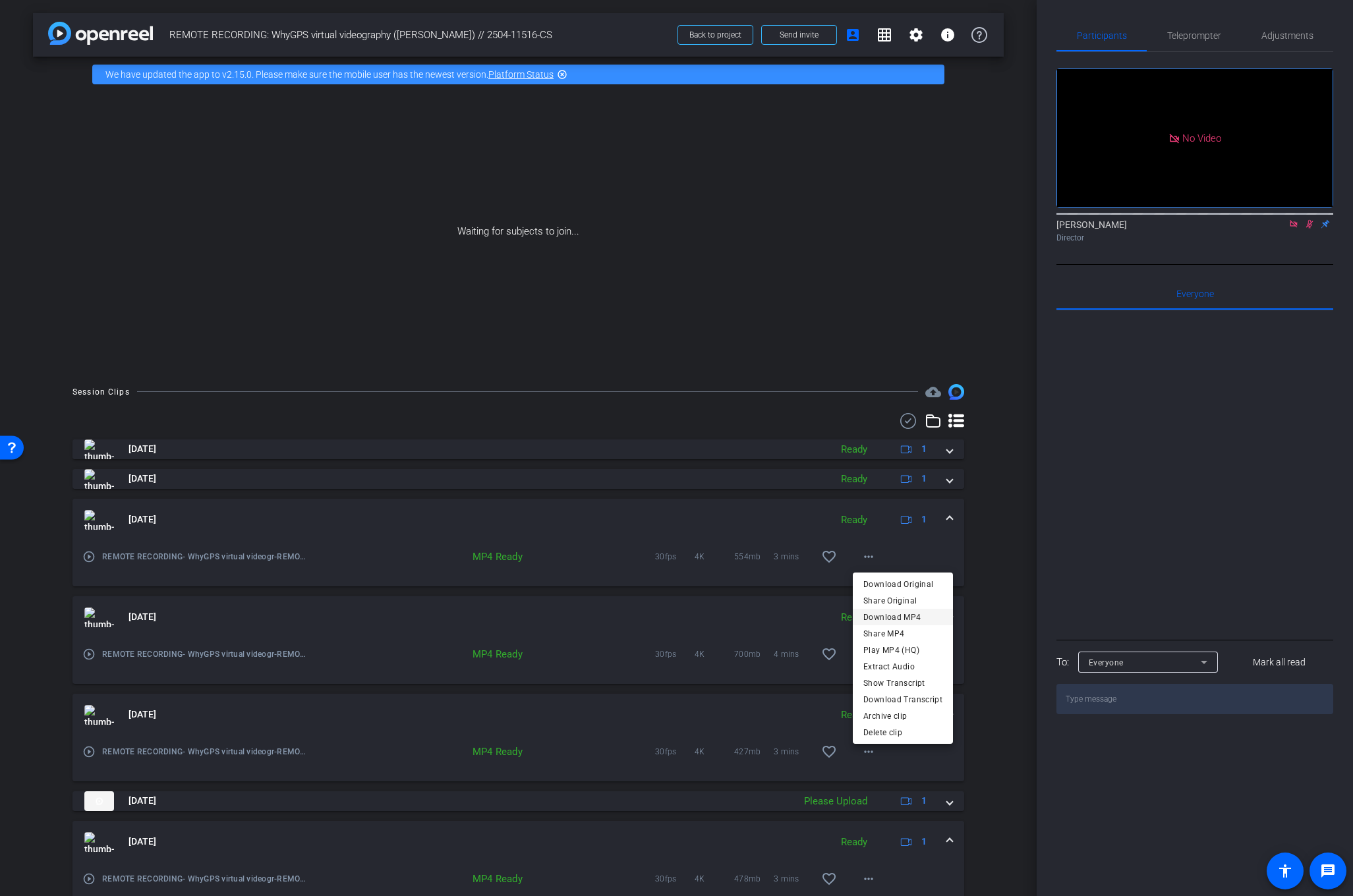
click at [899, 618] on span "Download MP4" at bounding box center [903, 616] width 79 height 16
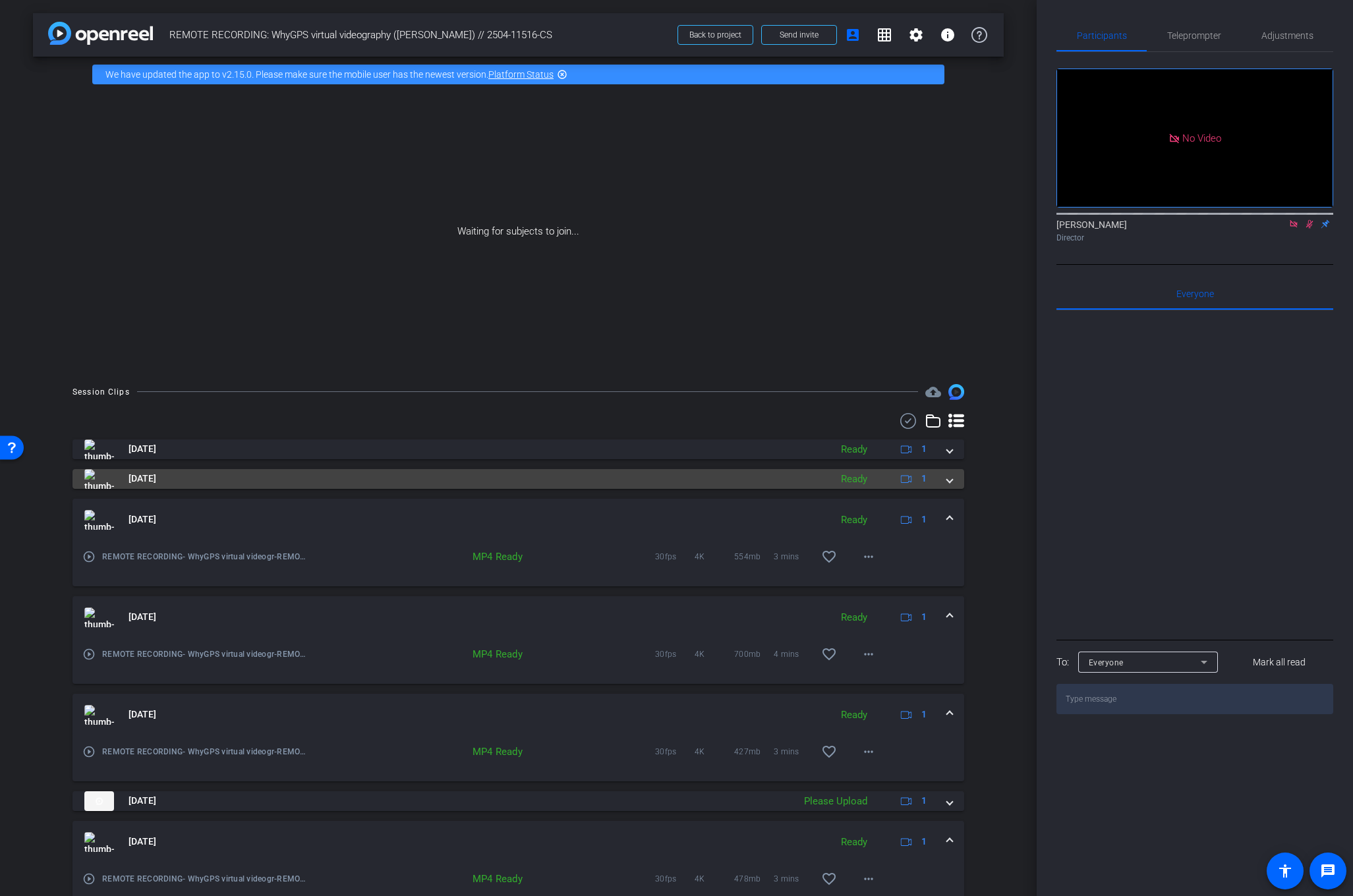
click at [947, 479] on span at bounding box center [950, 478] width 5 height 14
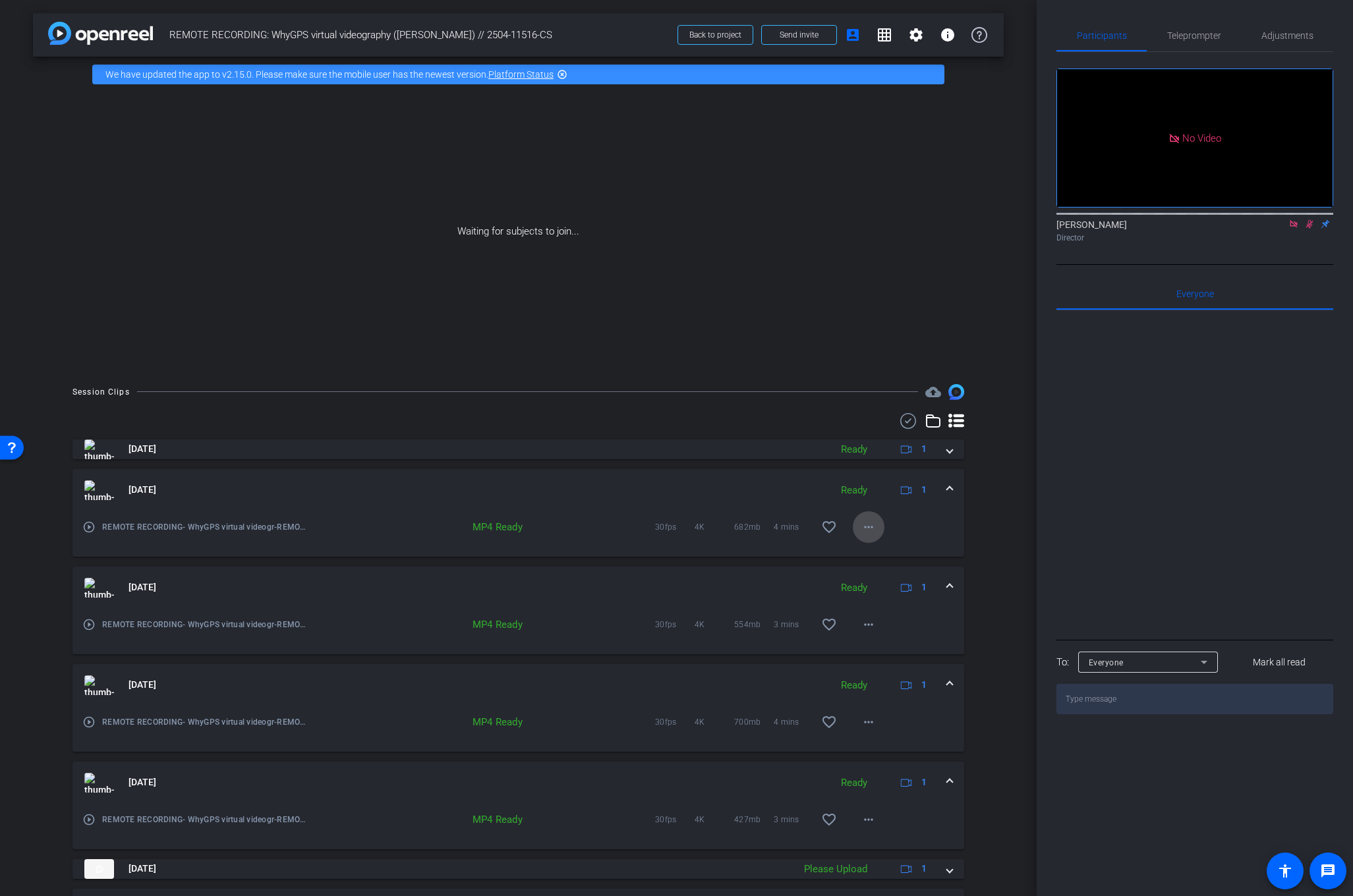
click at [861, 529] on mat-icon "more_horiz" at bounding box center [868, 527] width 16 height 16
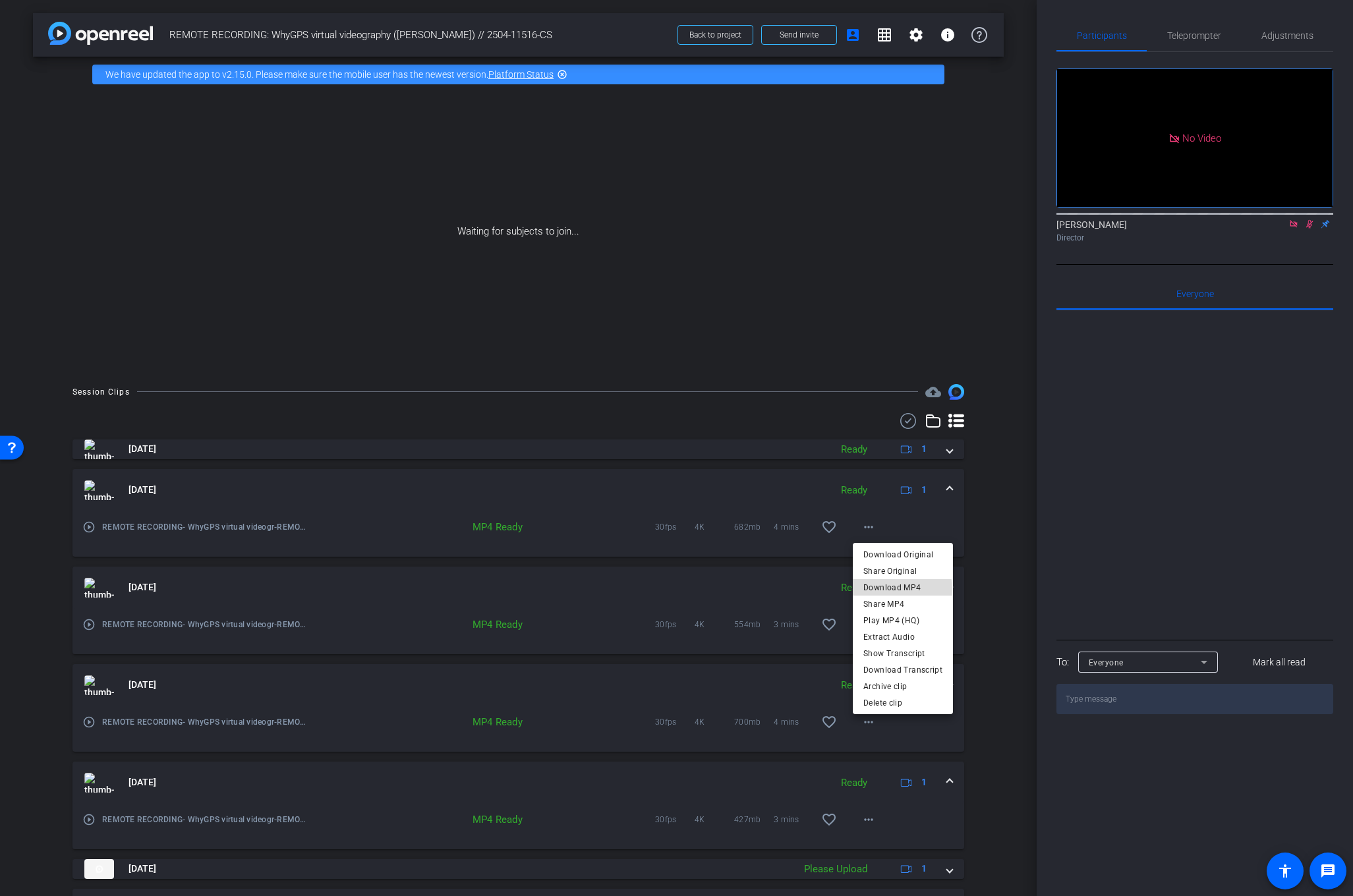
click at [897, 589] on span "Download MP4" at bounding box center [903, 587] width 79 height 16
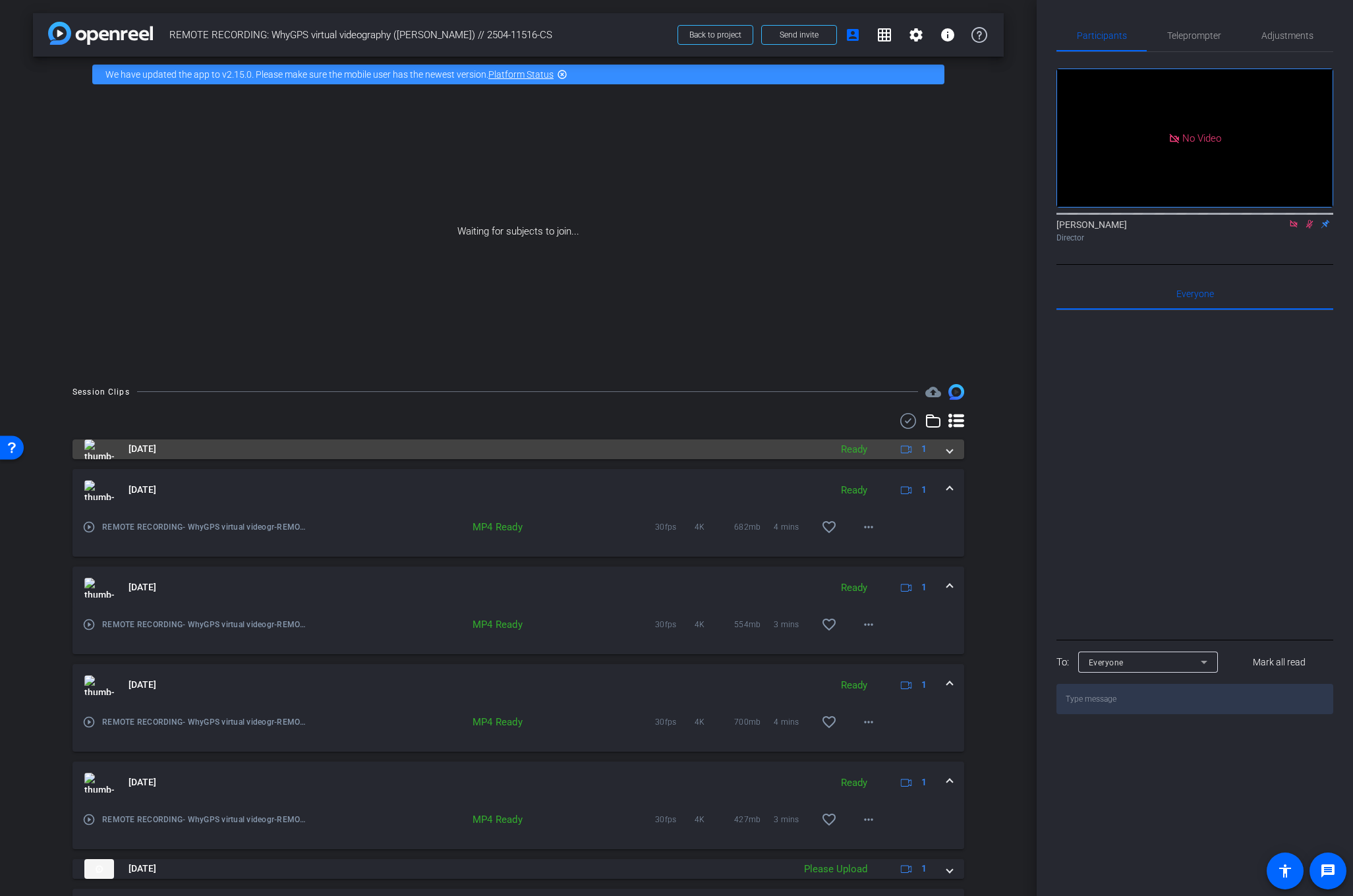
click at [950, 449] on span at bounding box center [950, 448] width 5 height 14
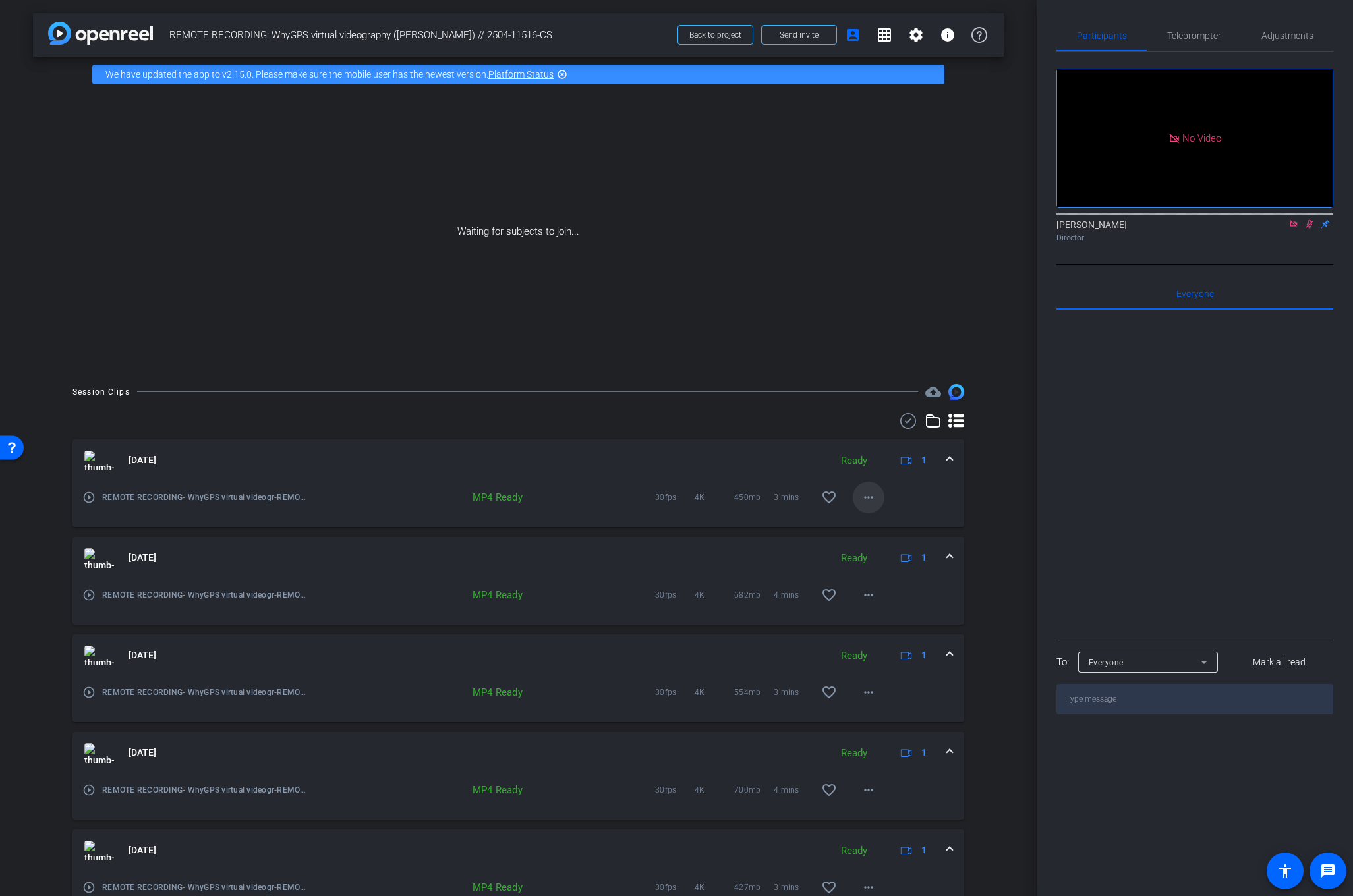
click at [869, 496] on mat-icon "more_horiz" at bounding box center [868, 497] width 16 height 16
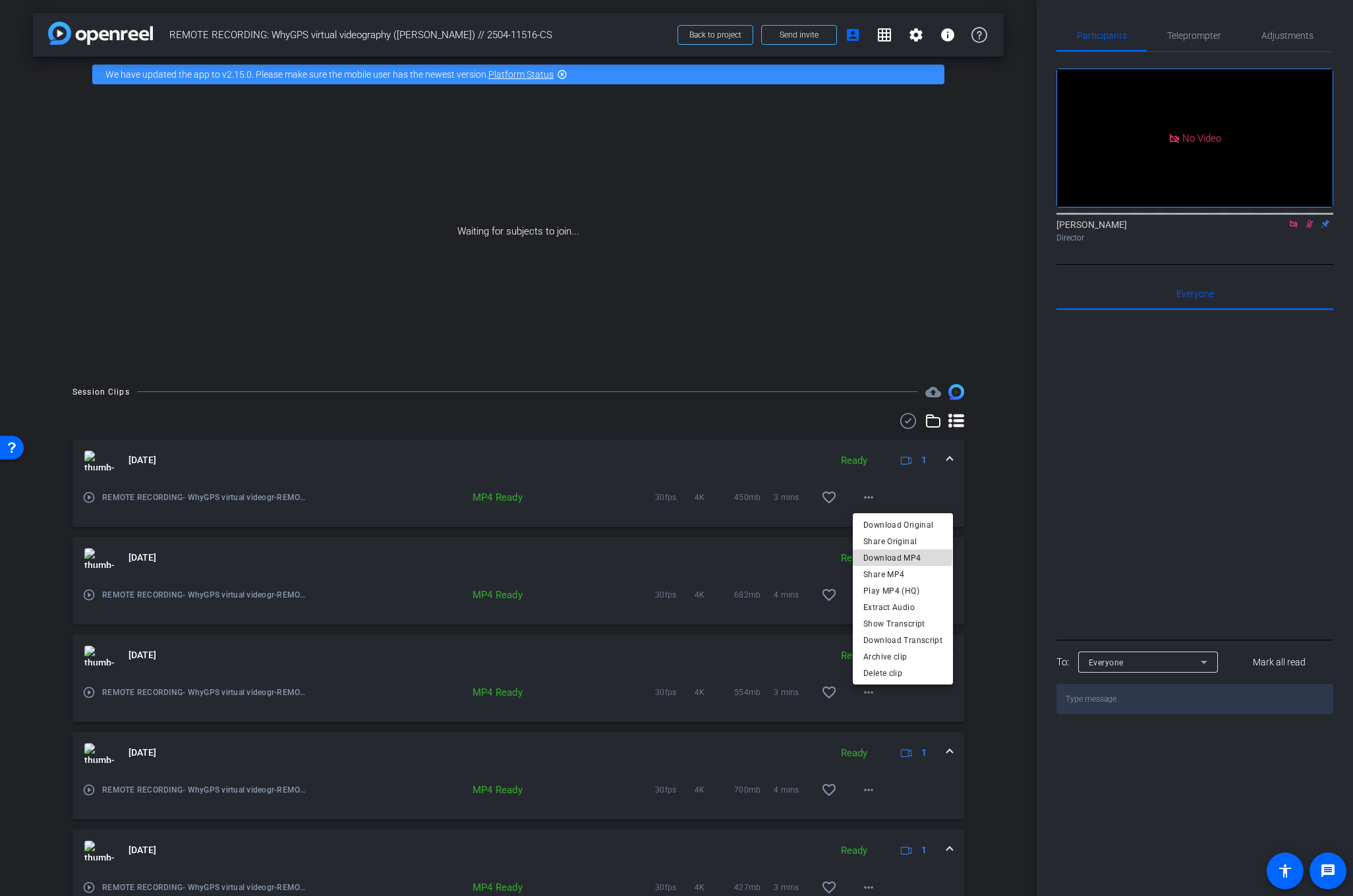
click at [882, 554] on span "Download MP4" at bounding box center [903, 557] width 79 height 16
